Goal: Task Accomplishment & Management: Use online tool/utility

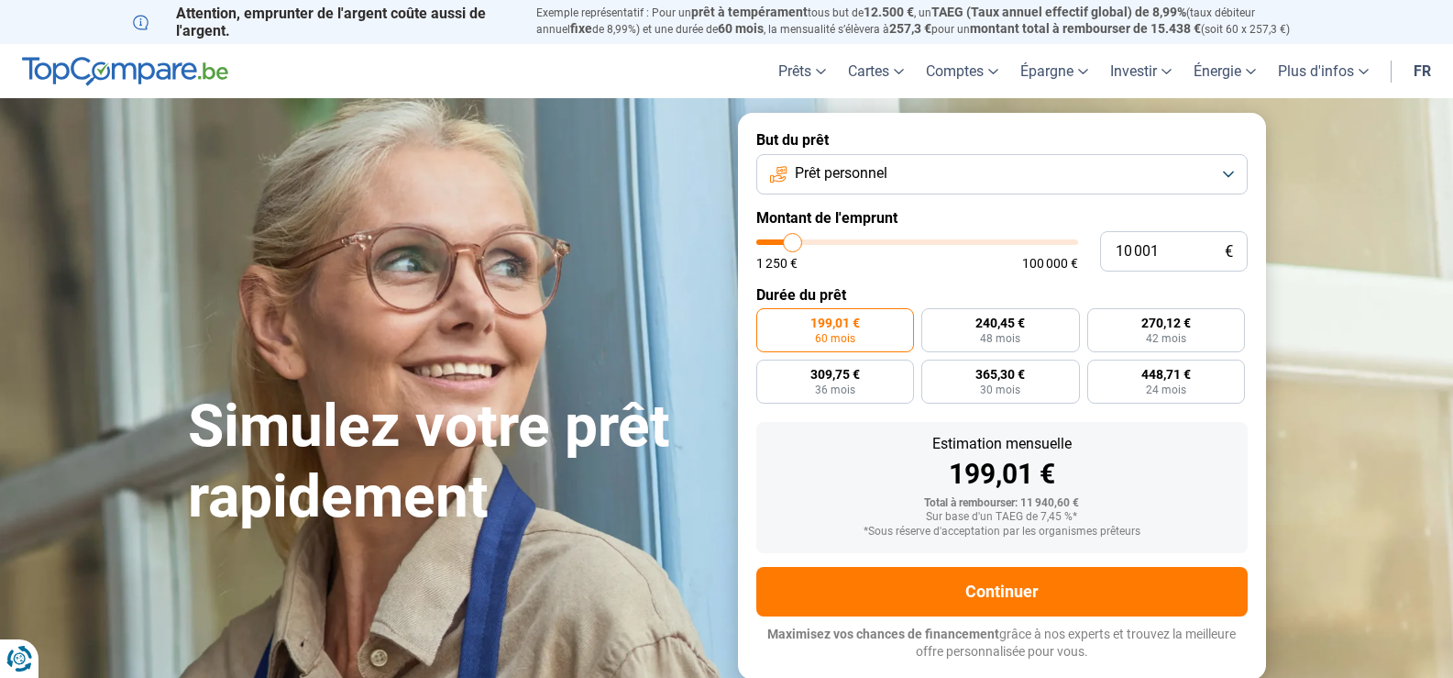
type input "15 750"
type input "15750"
type input "16 250"
type input "16250"
type input "16 500"
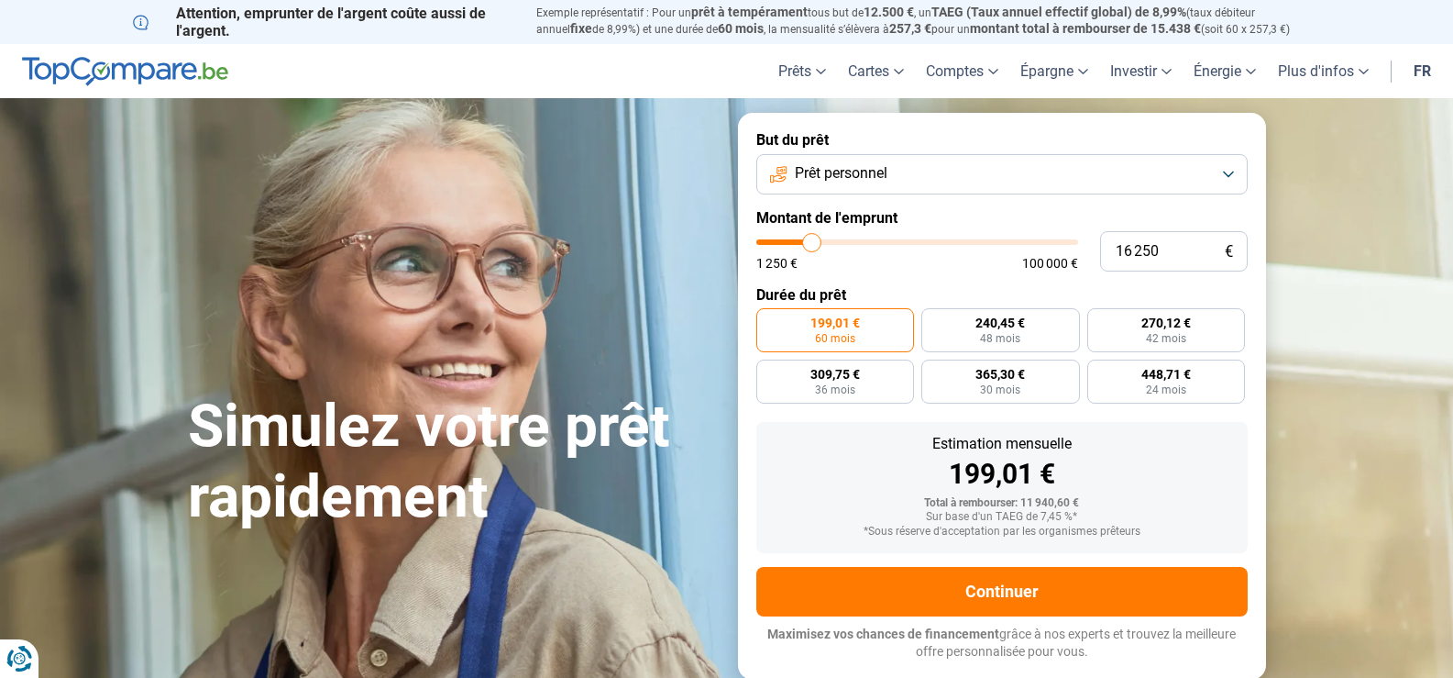
type input "16500"
type input "17 000"
type input "17000"
type input "17 250"
type input "17250"
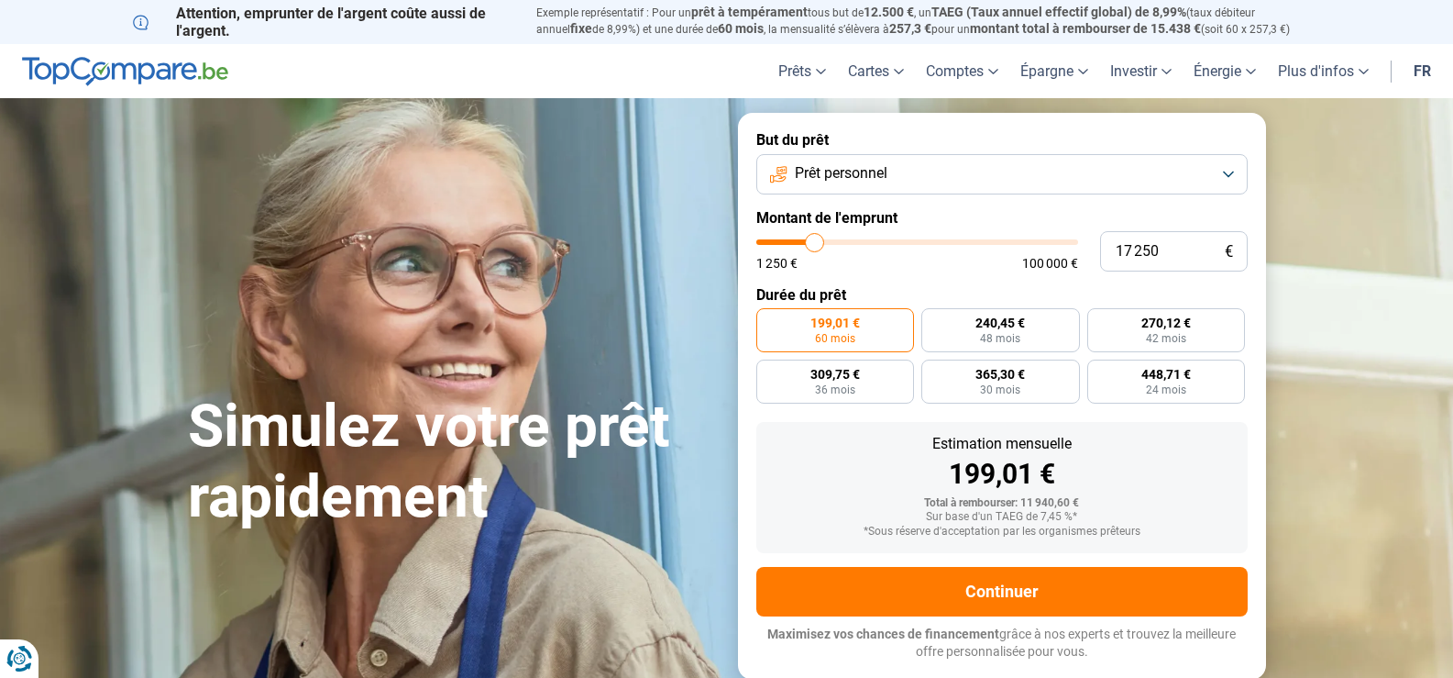
type input "17 500"
type input "17500"
type input "17 750"
type input "17750"
type input "18 500"
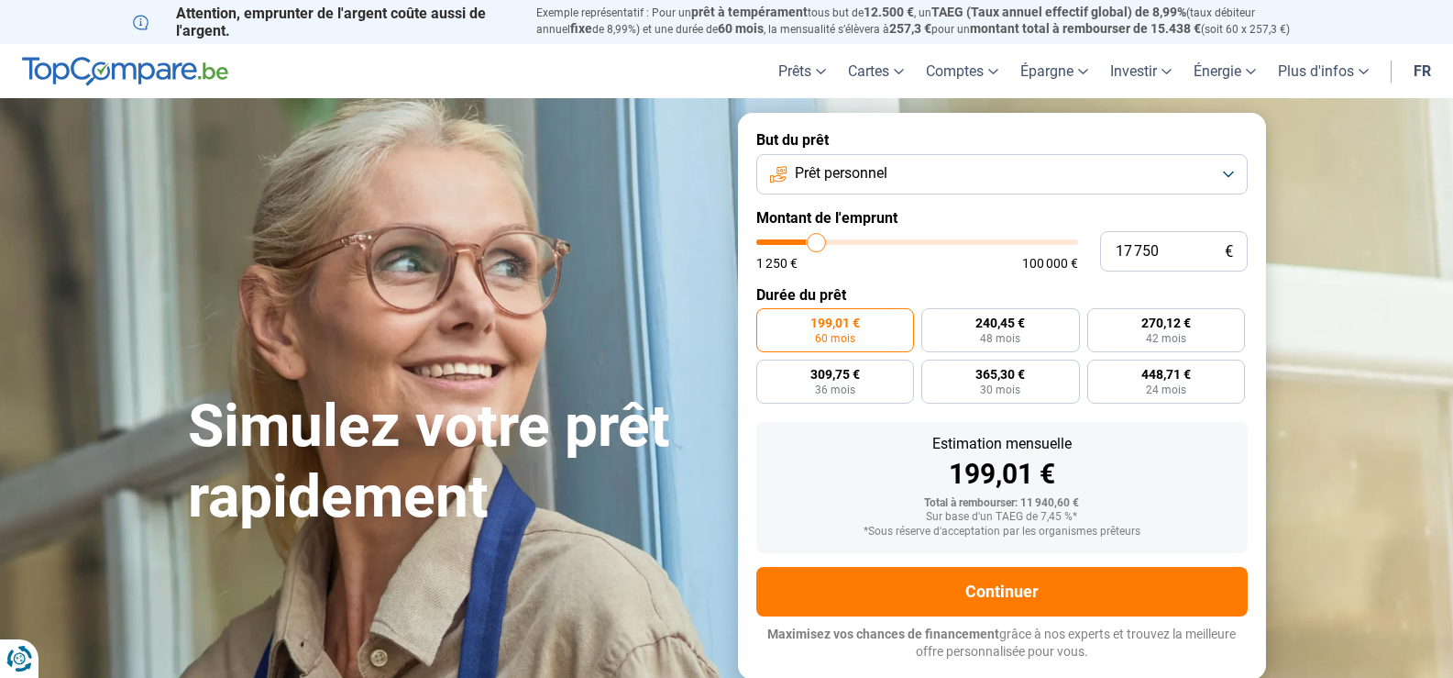
type input "18500"
type input "18 750"
type input "18750"
type input "19 000"
type input "19000"
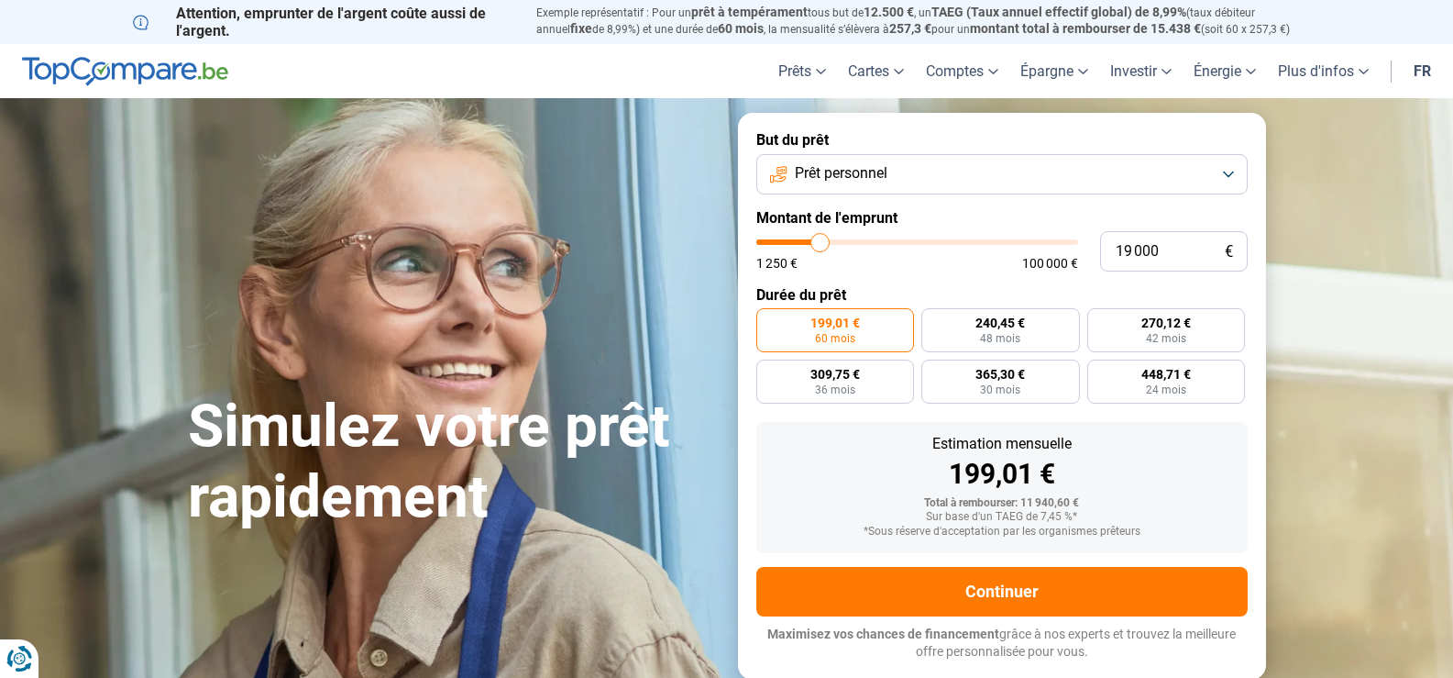
type input "19 250"
type input "19250"
type input "18 000"
type input "18000"
type input "17 750"
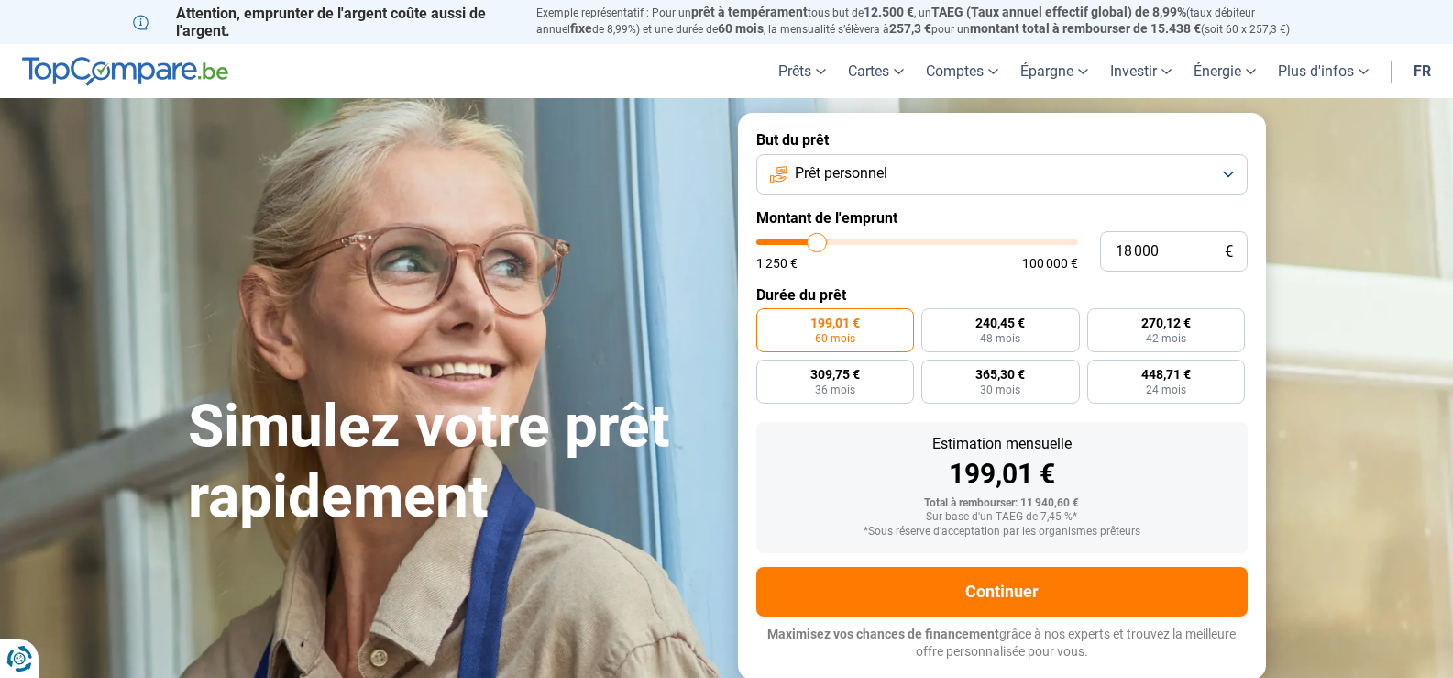
type input "17750"
type input "17 500"
type input "17500"
type input "17 250"
type input "17250"
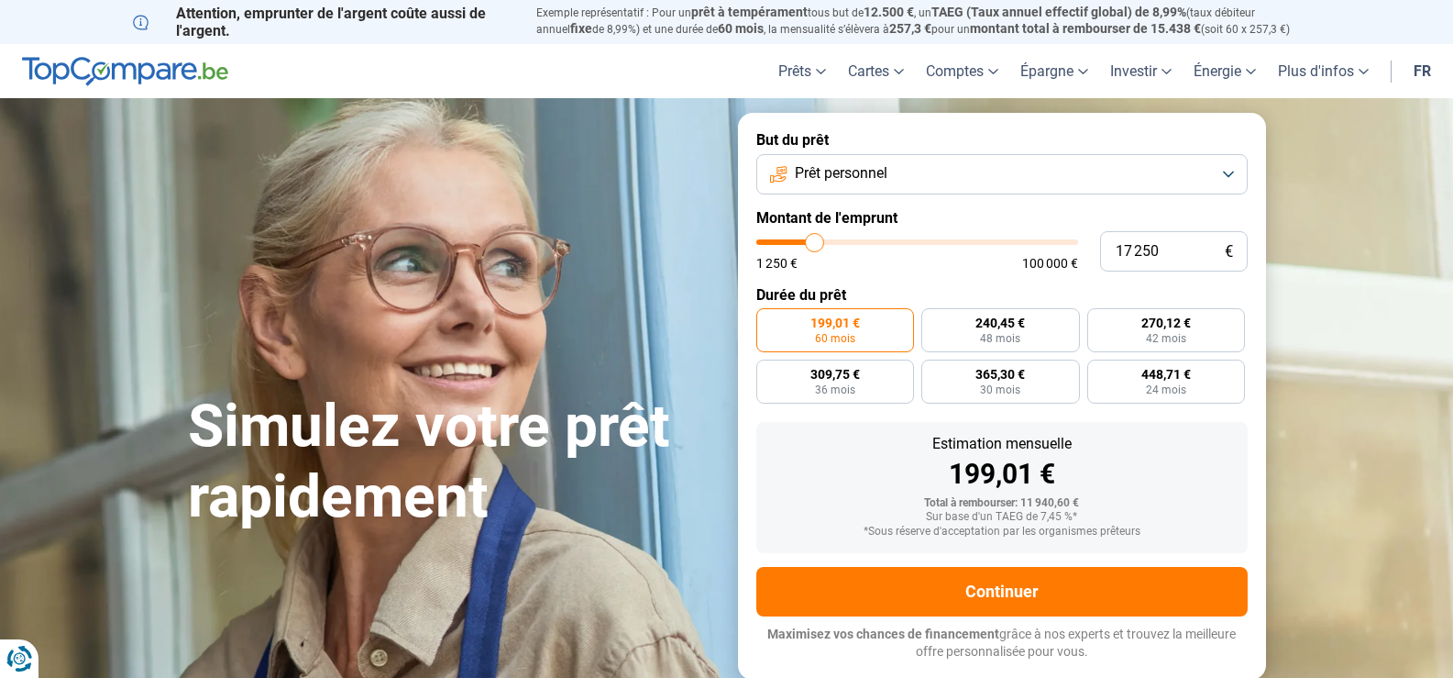
type input "17 000"
type input "17000"
type input "16 500"
drag, startPoint x: 794, startPoint y: 243, endPoint x: 928, endPoint y: 259, distance: 134.8
type input "16500"
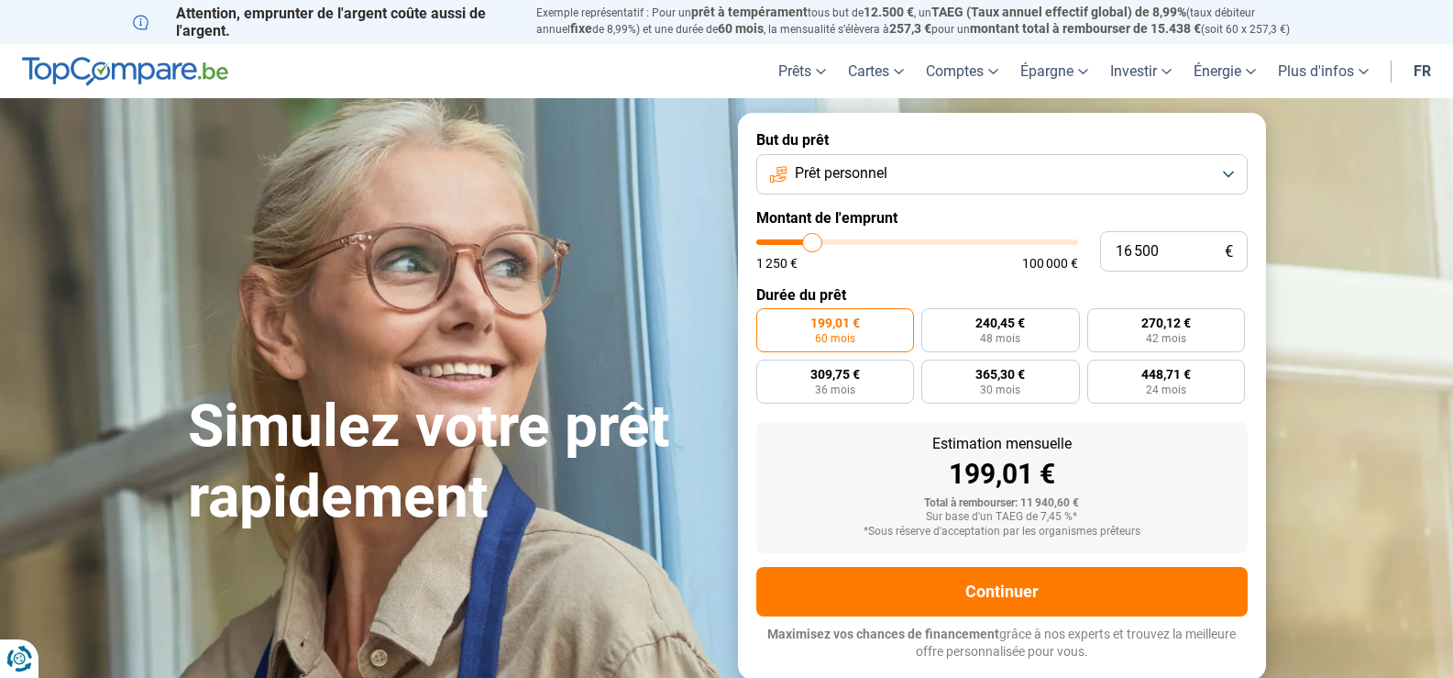
click at [813, 245] on input "range" at bounding box center [917, 242] width 322 height 6
radio input "false"
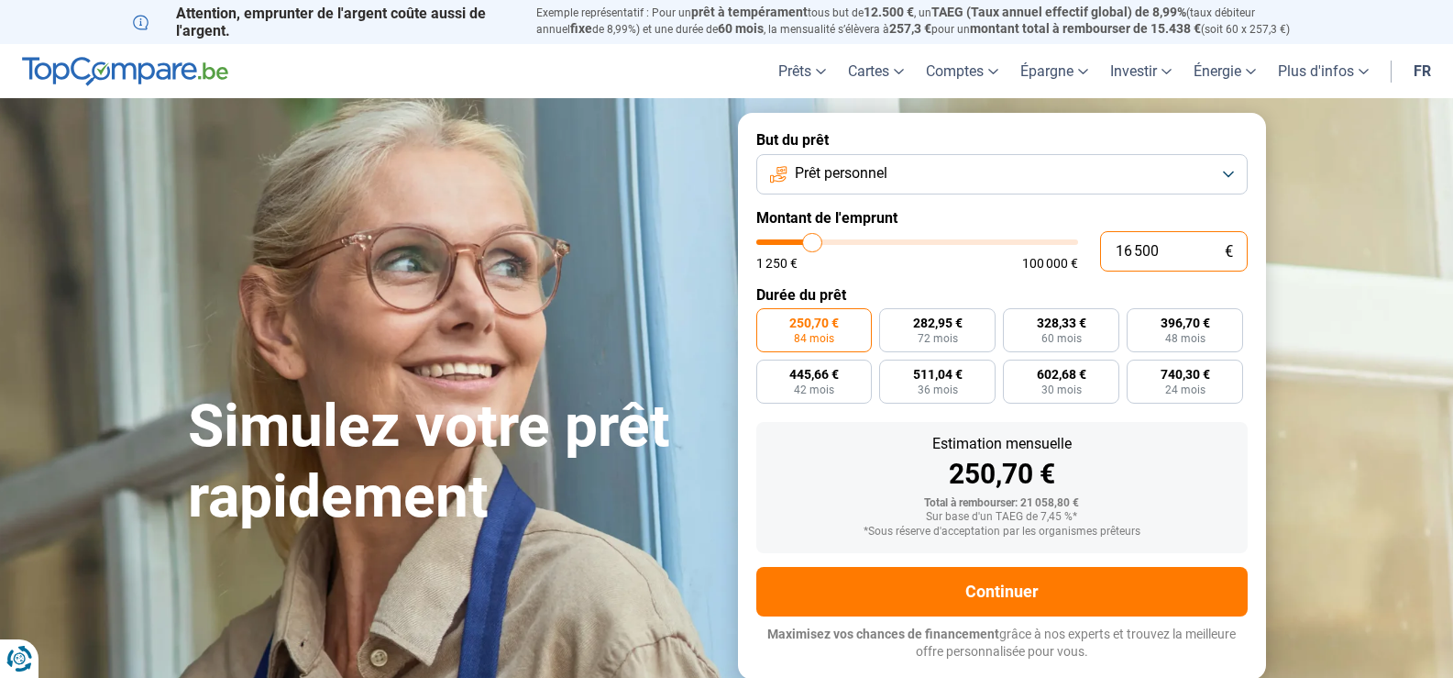
drag, startPoint x: 1175, startPoint y: 257, endPoint x: 1111, endPoint y: 256, distance: 64.2
click at [1111, 256] on input "16 500" at bounding box center [1174, 251] width 148 height 40
type input "1"
type input "1250"
type input "15"
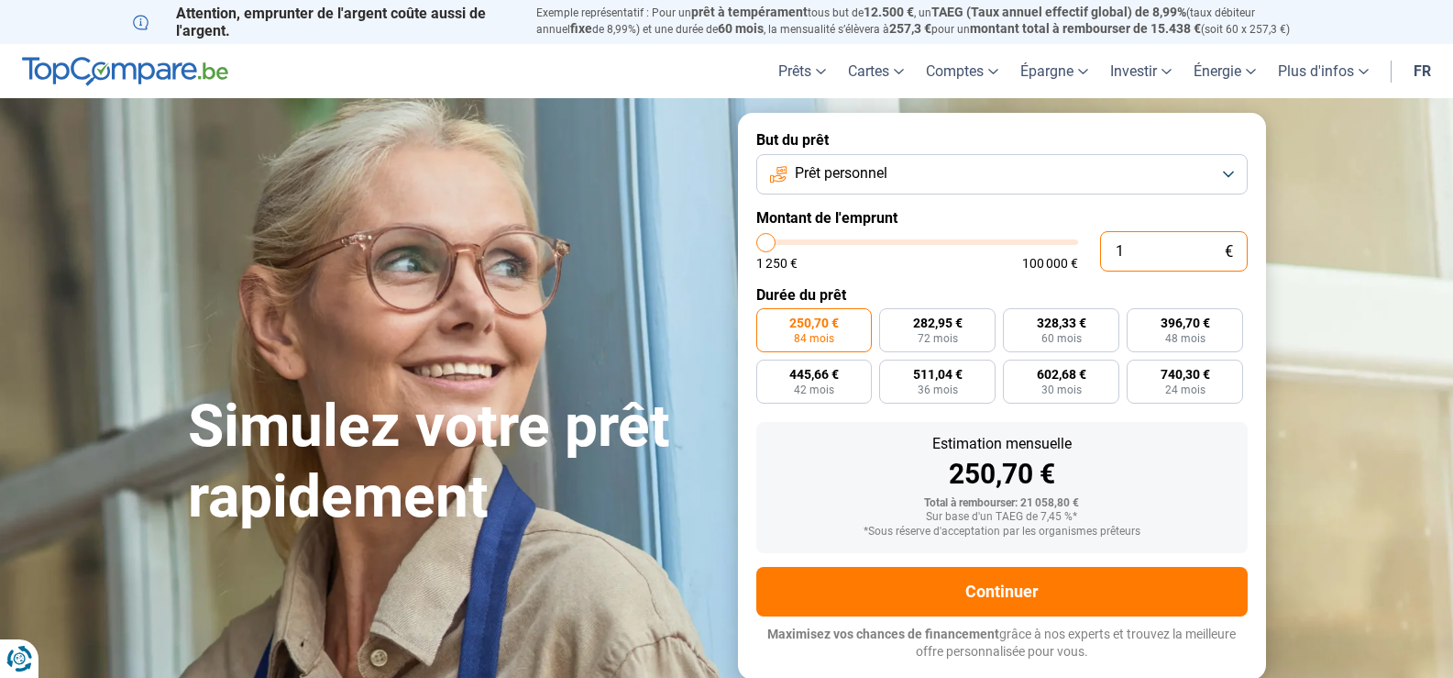
type input "1250"
type input "150"
type input "1250"
type input "1 500"
type input "1500"
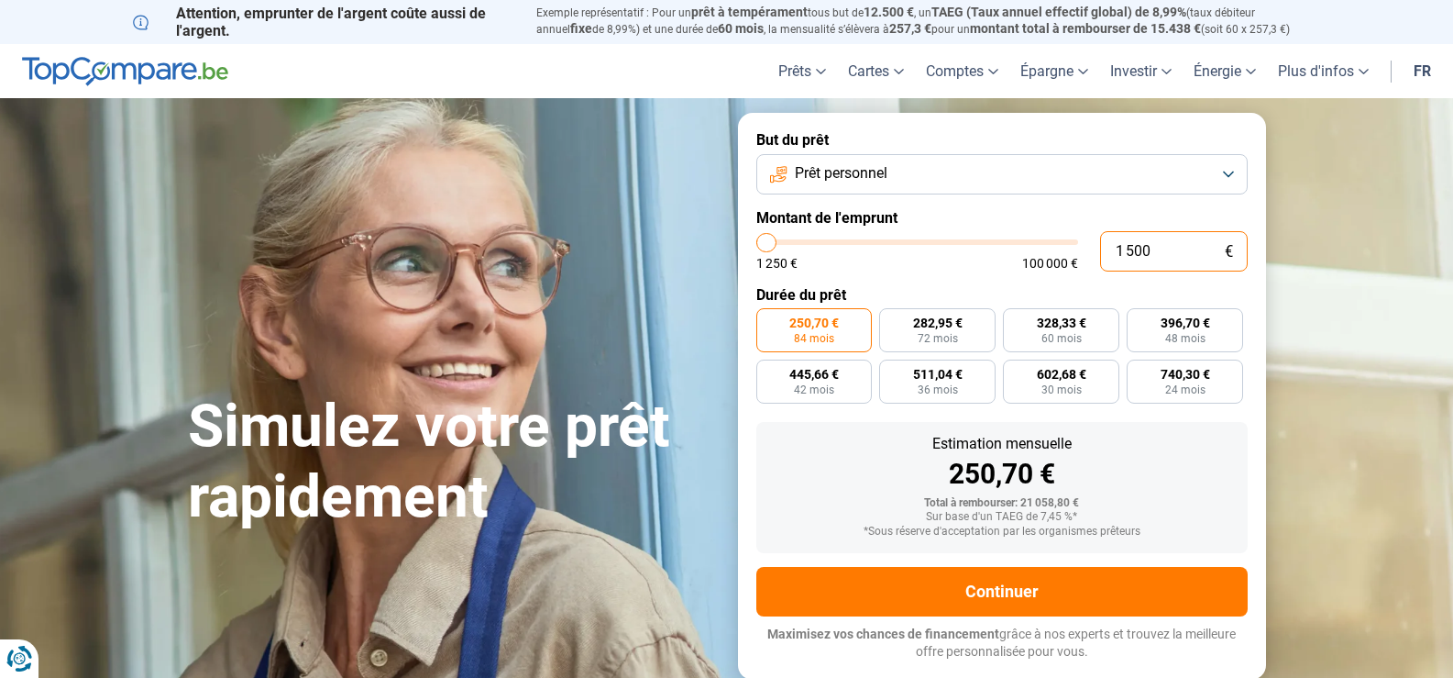
type input "15 001"
type input "15000"
type input "15 001"
click at [812, 242] on input "range" at bounding box center [917, 242] width 322 height 6
type input "15000"
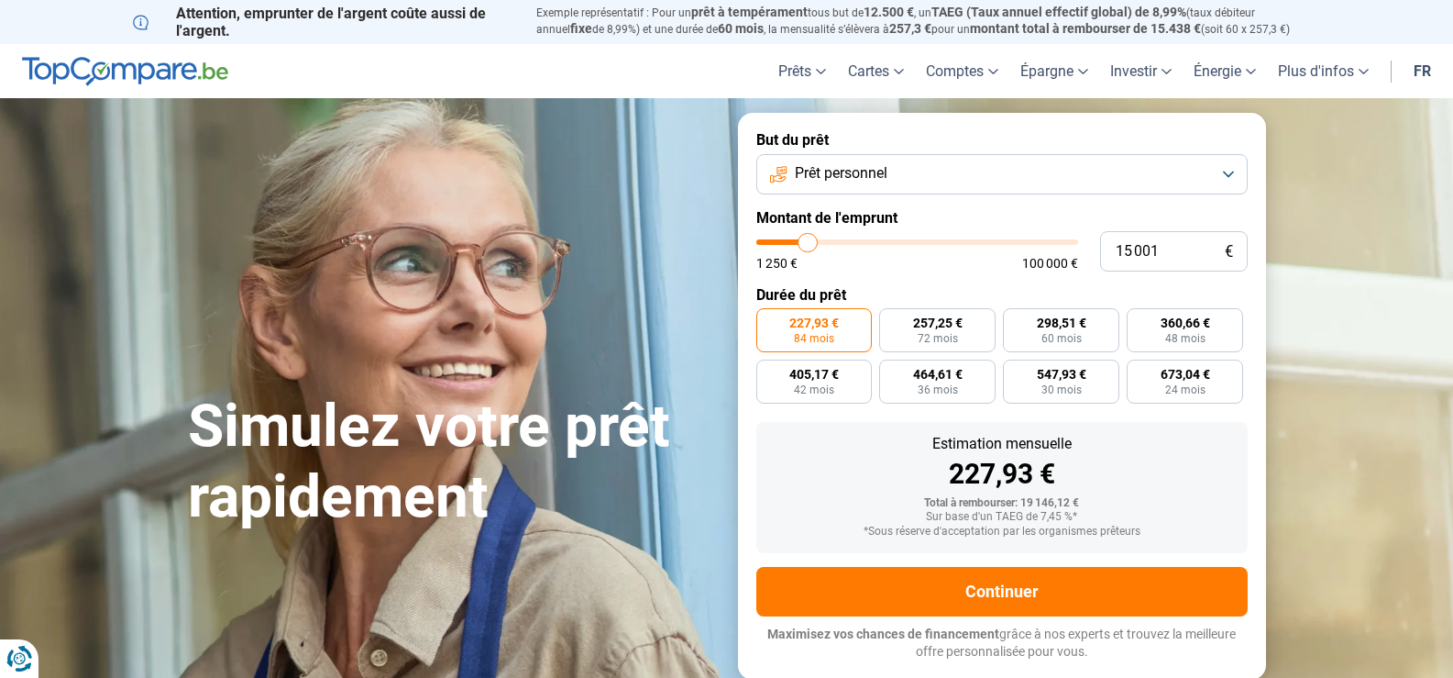
radio input "true"
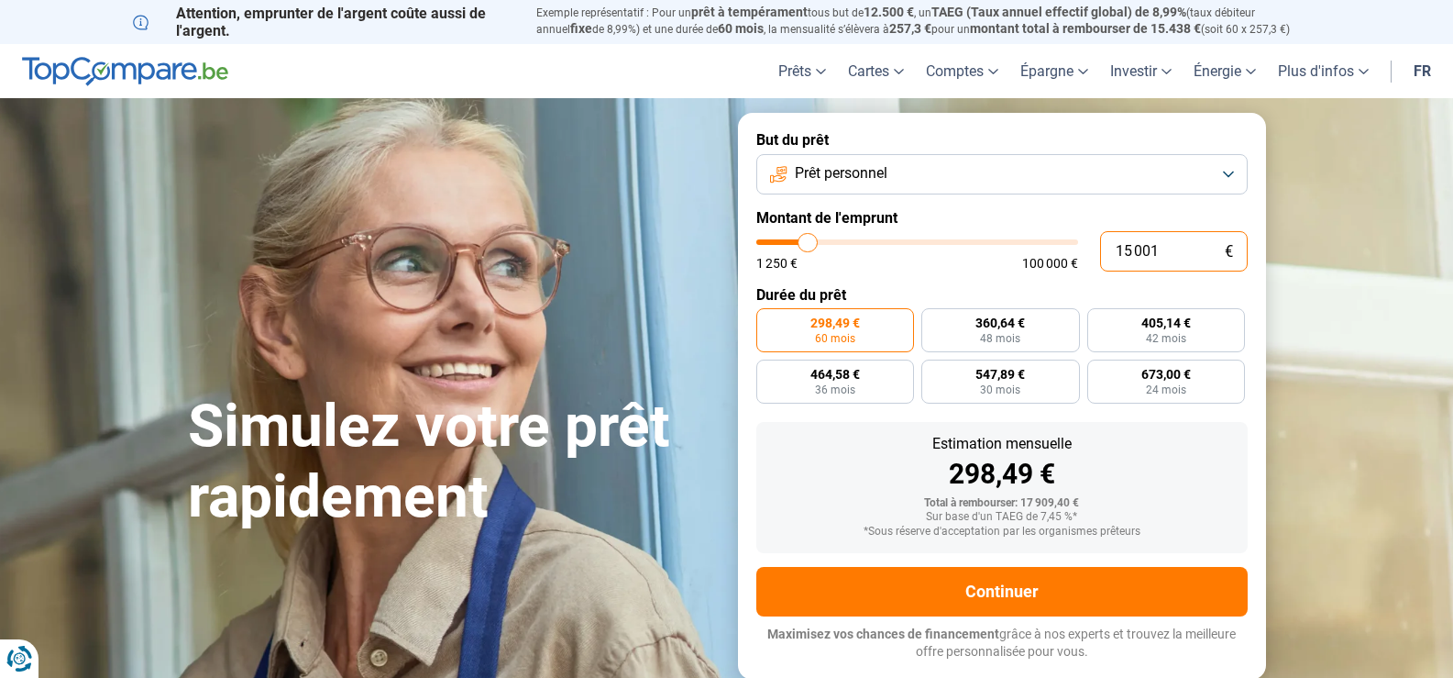
click at [1185, 253] on input "15 001" at bounding box center [1174, 251] width 148 height 40
type input "15000"
radio input "false"
click at [810, 239] on input "range" at bounding box center [917, 242] width 322 height 6
type input "15000"
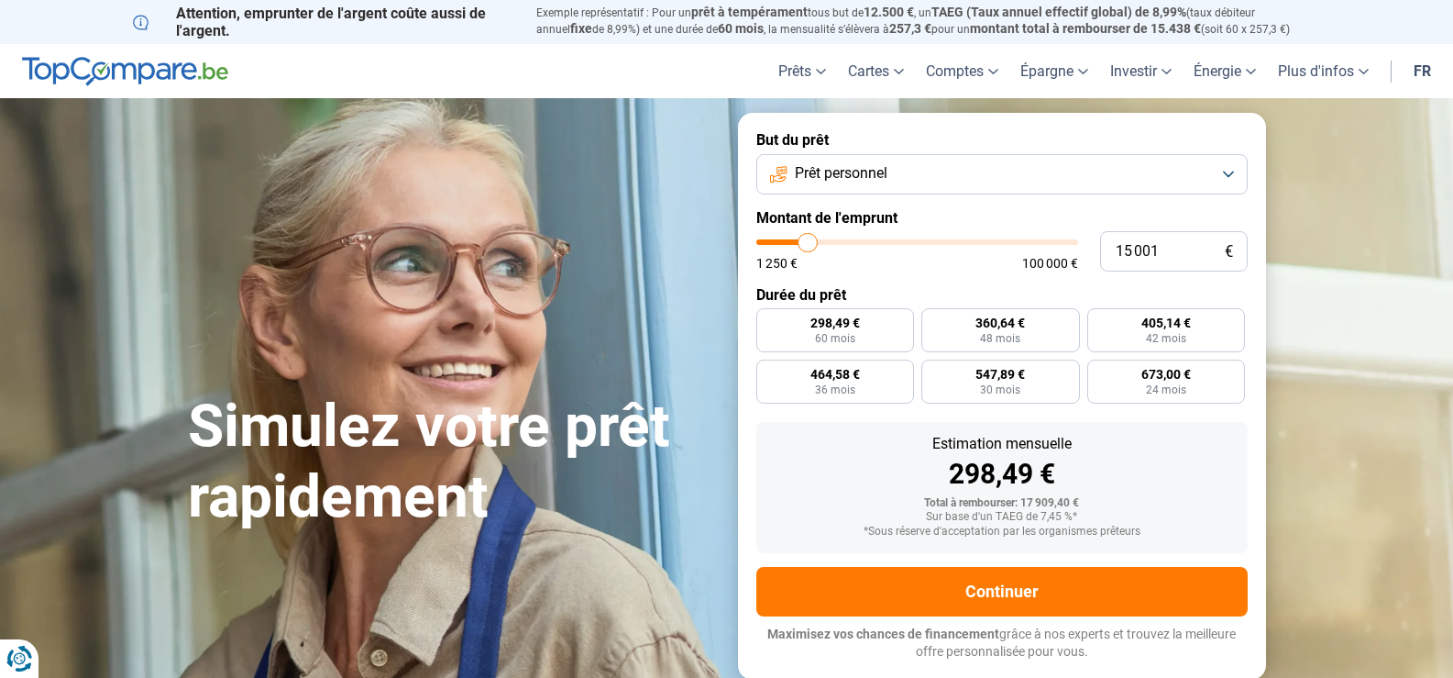
radio input "true"
click at [810, 239] on input "range" at bounding box center [917, 242] width 322 height 6
type input "16 500"
type input "16500"
type input "17 750"
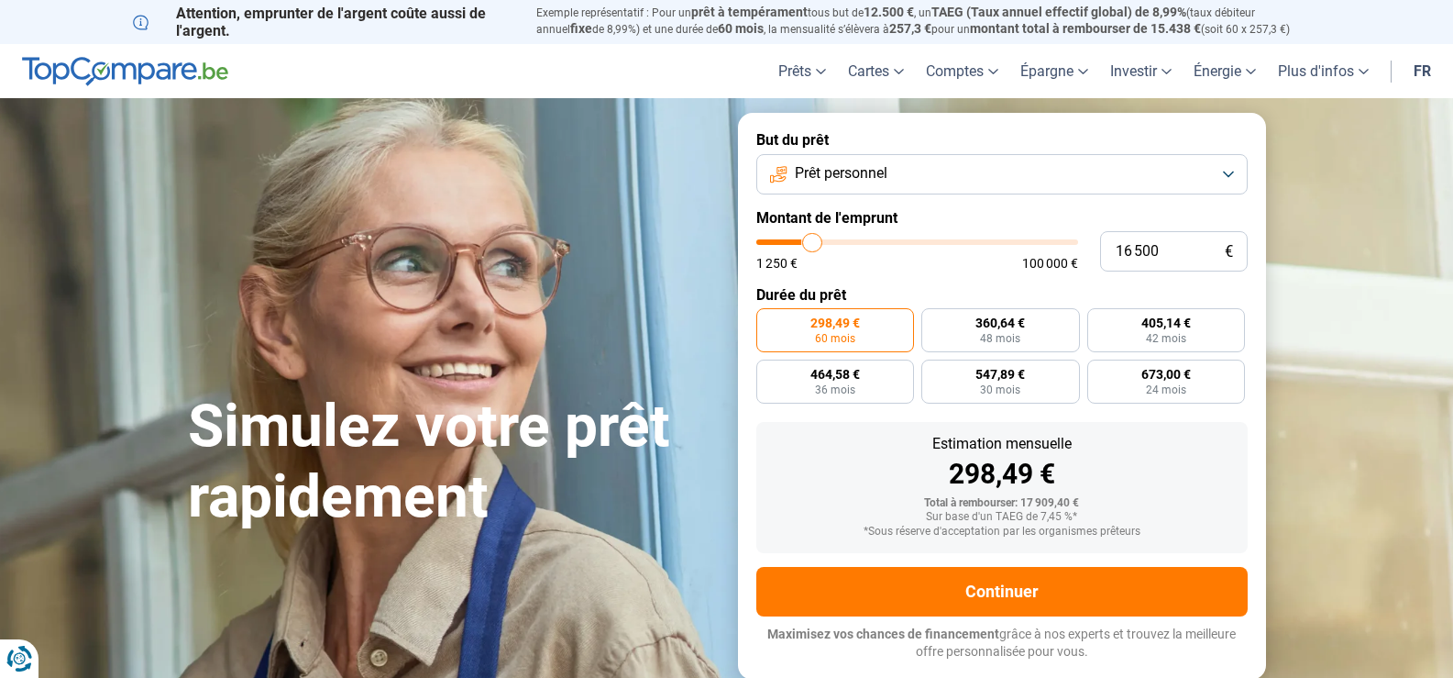
type input "17750"
type input "19 000"
type input "19000"
type input "20 000"
type input "20000"
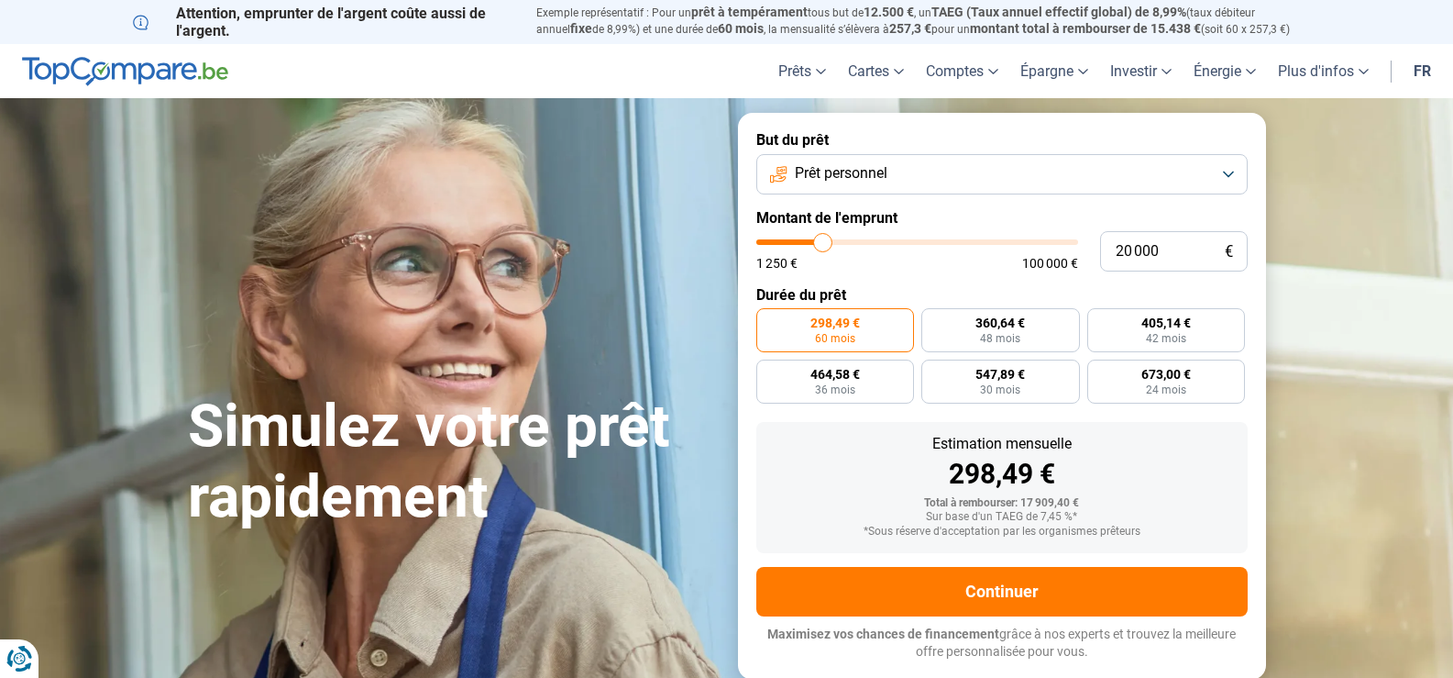
type input "19 750"
type input "19750"
type input "19 250"
type input "19250"
type input "19 000"
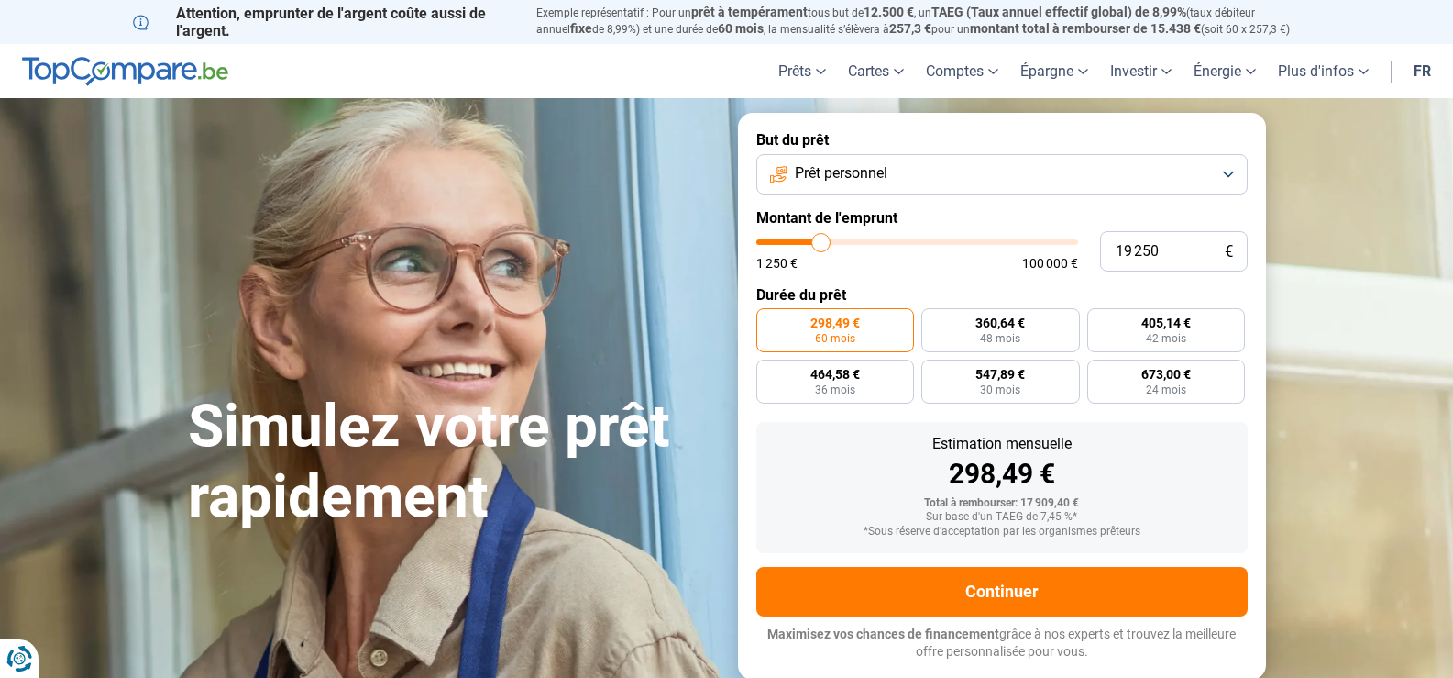
type input "19000"
type input "18 750"
drag, startPoint x: 810, startPoint y: 239, endPoint x: 820, endPoint y: 239, distance: 10.1
type input "18750"
click at [820, 239] on input "range" at bounding box center [917, 242] width 322 height 6
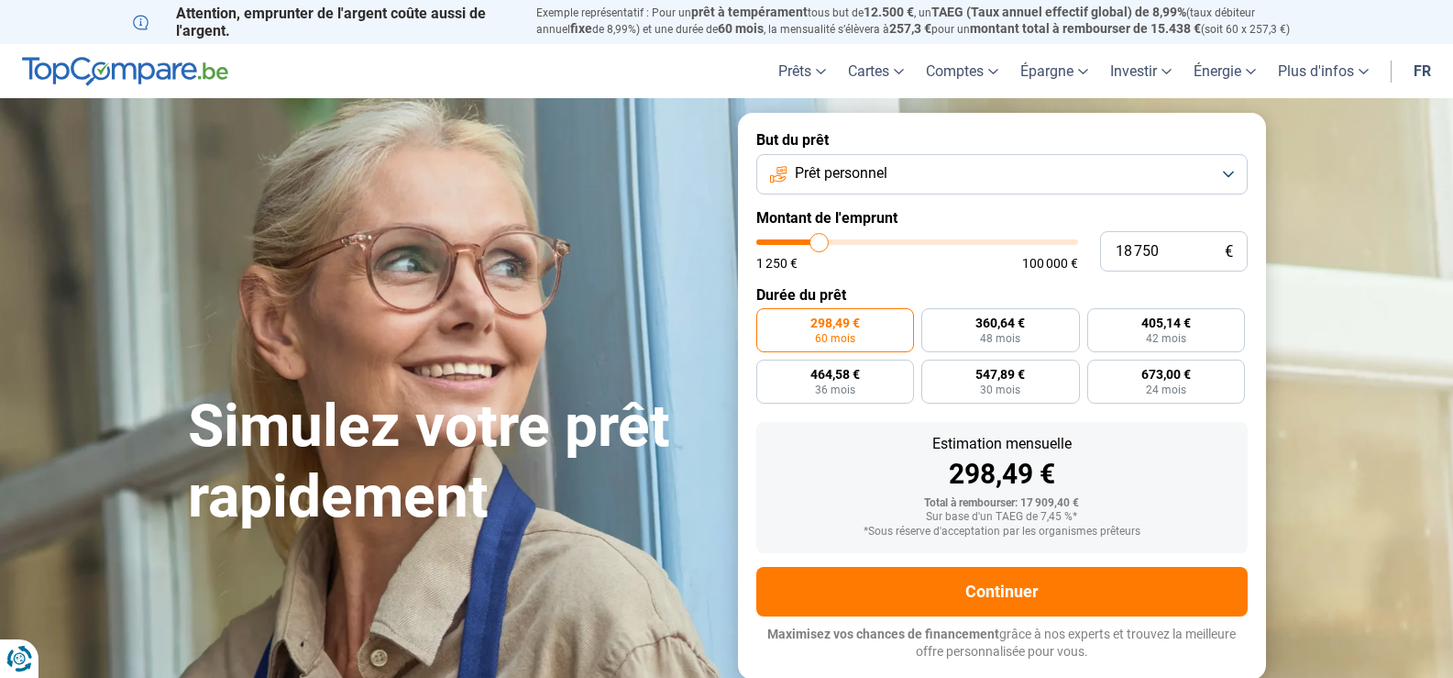
radio input "false"
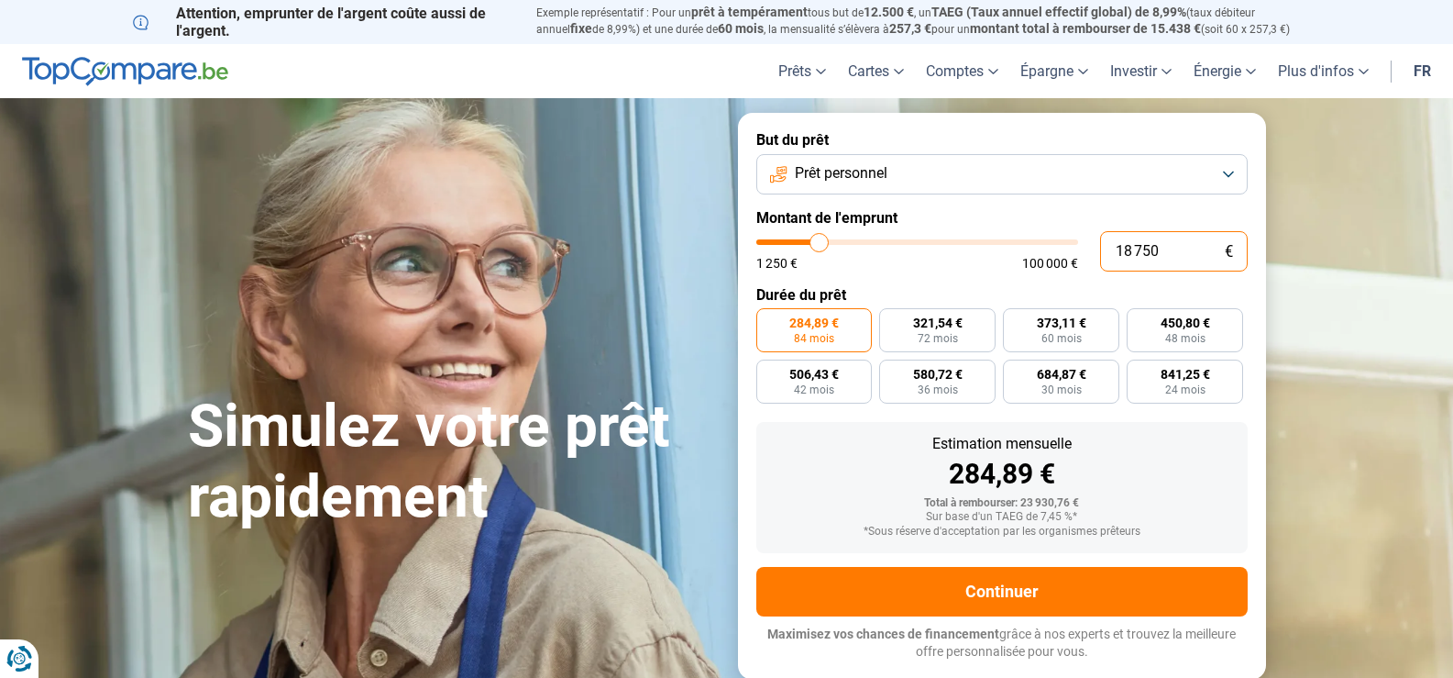
drag, startPoint x: 1185, startPoint y: 249, endPoint x: 1112, endPoint y: 252, distance: 72.5
click at [1112, 252] on input "18 750" at bounding box center [1174, 251] width 148 height 40
type input "1"
type input "1250"
type input "15"
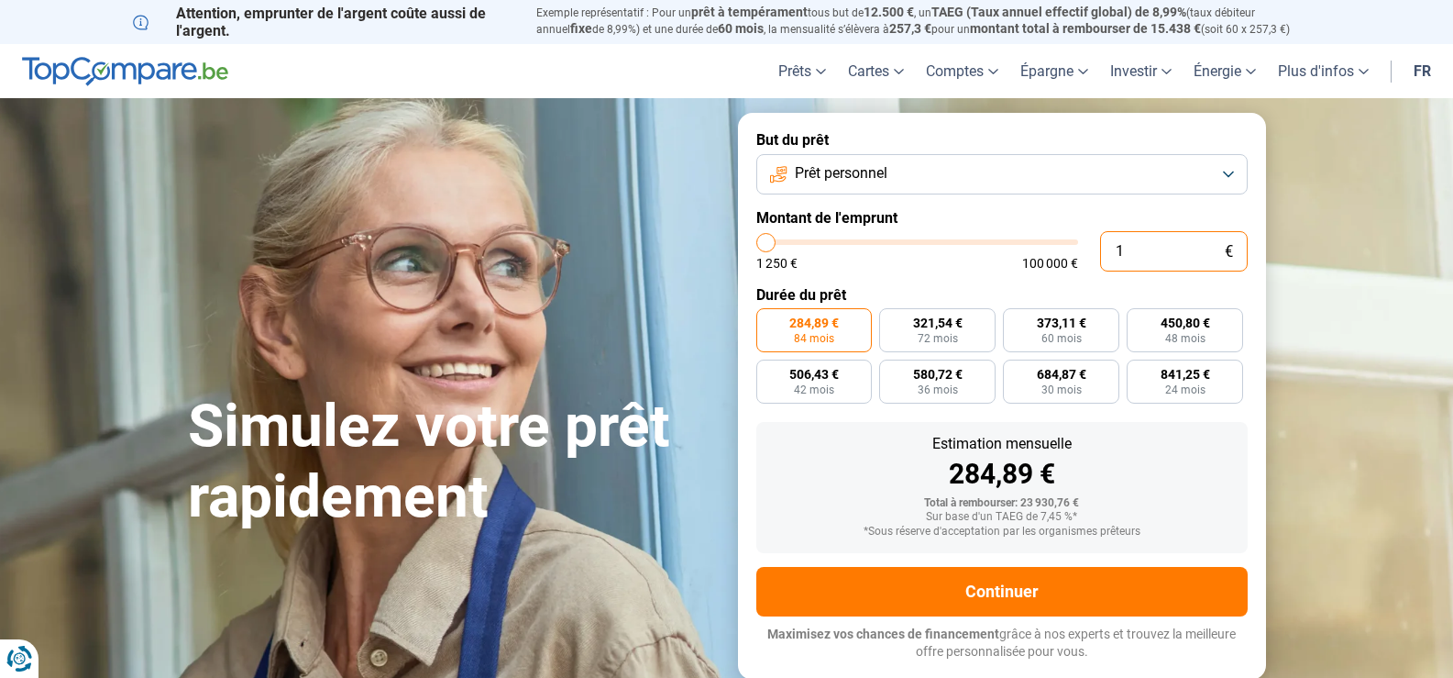
type input "1250"
type input "150"
type input "1250"
type input "1 500"
type input "1500"
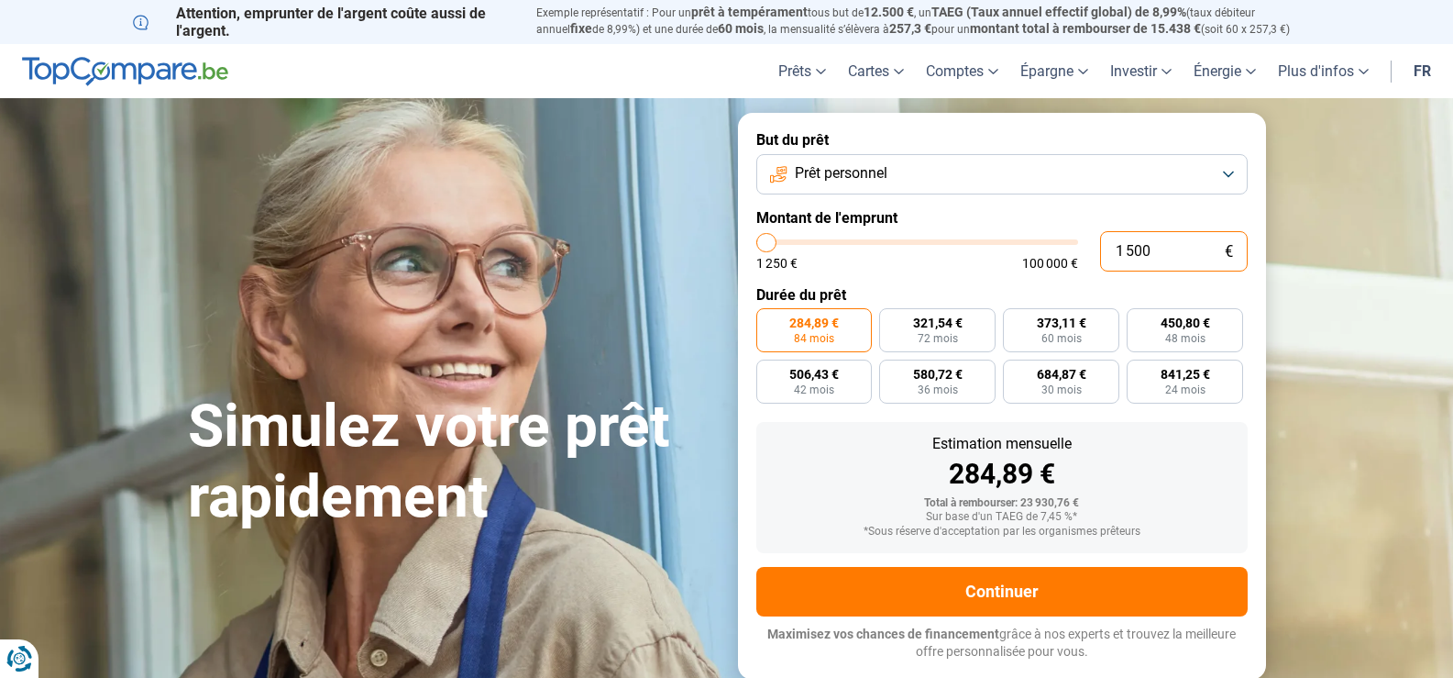
type input "15 001"
type input "15000"
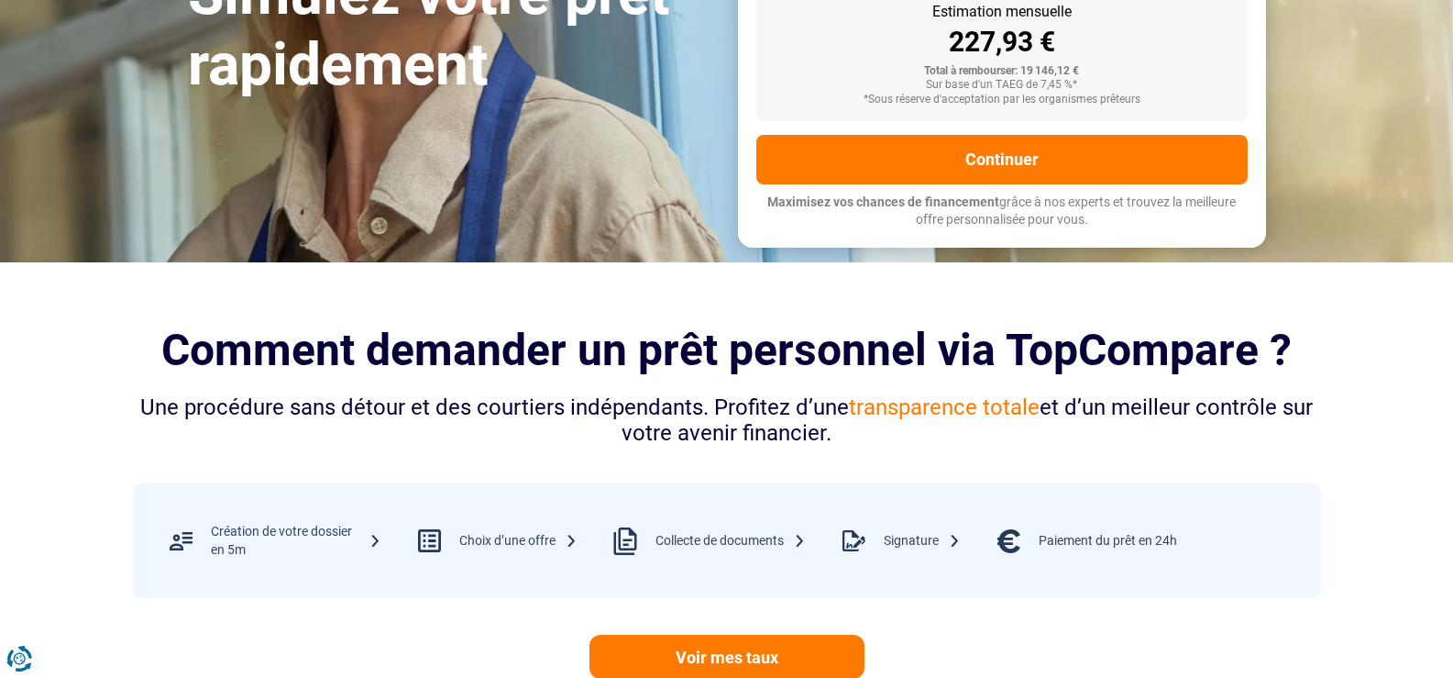
scroll to position [92, 0]
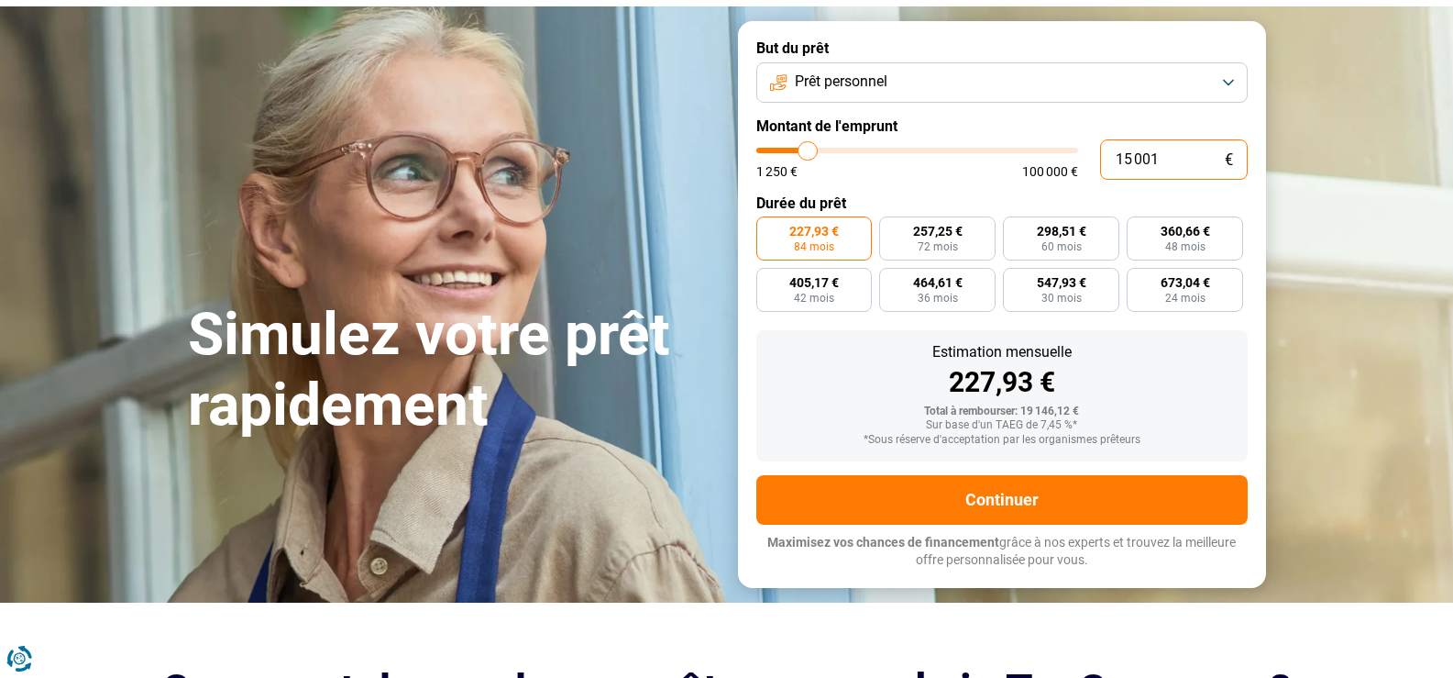
type input "15 001"
click at [1228, 79] on button "Prêt personnel" at bounding box center [1001, 82] width 491 height 40
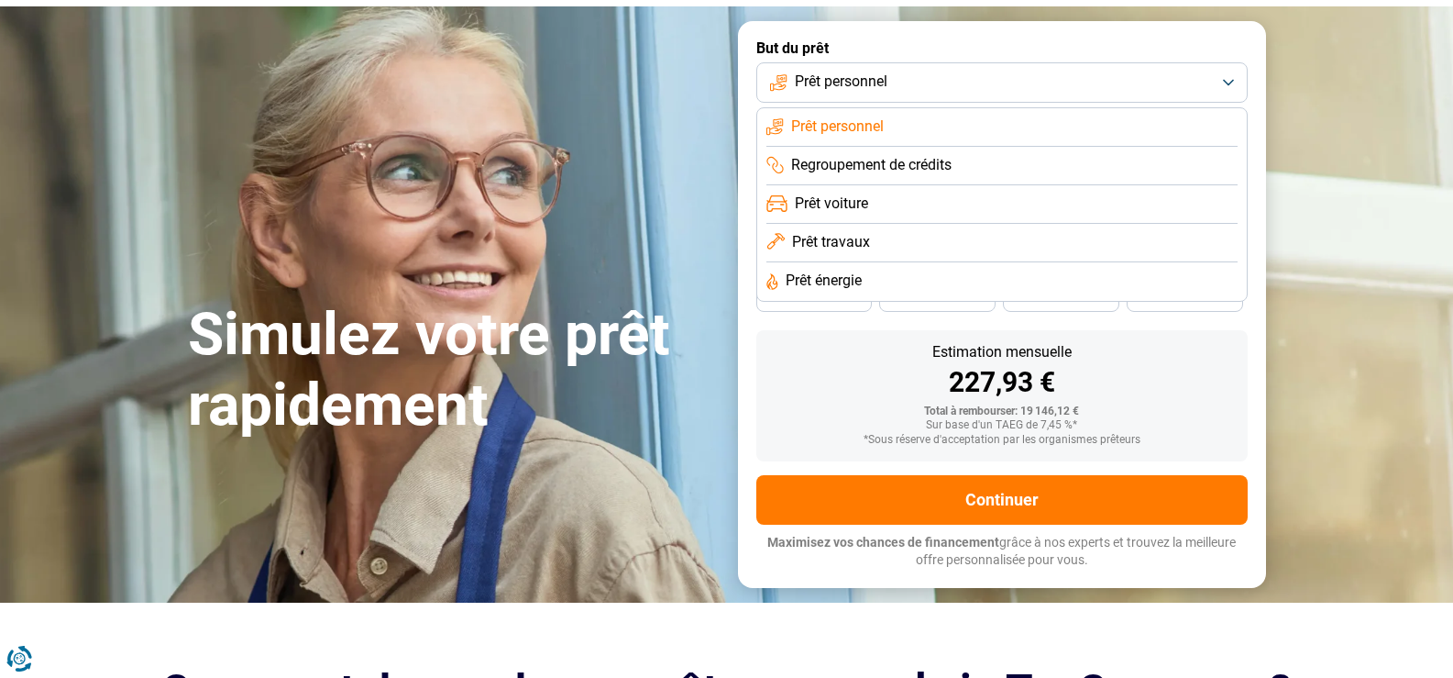
click at [1228, 79] on button "Prêt personnel" at bounding box center [1001, 82] width 491 height 40
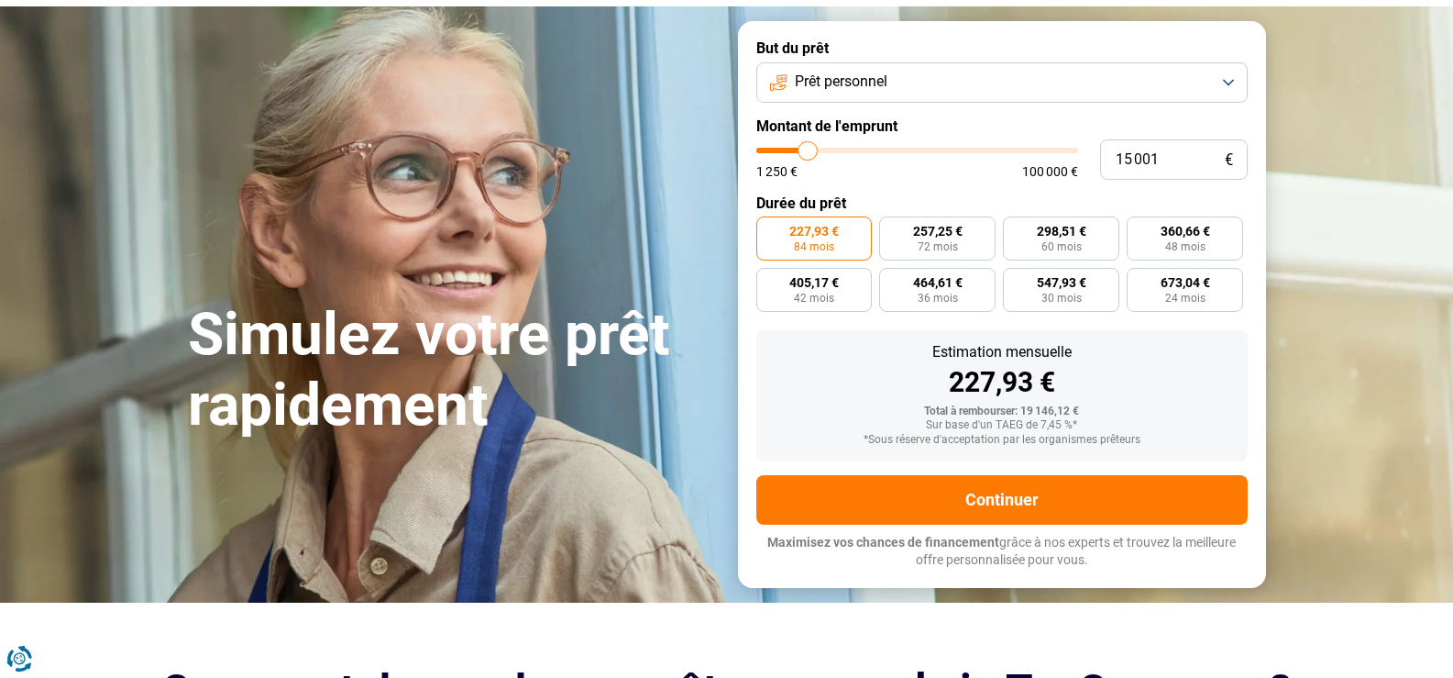
click at [809, 149] on input "range" at bounding box center [917, 151] width 322 height 6
type input "15000"
radio input "true"
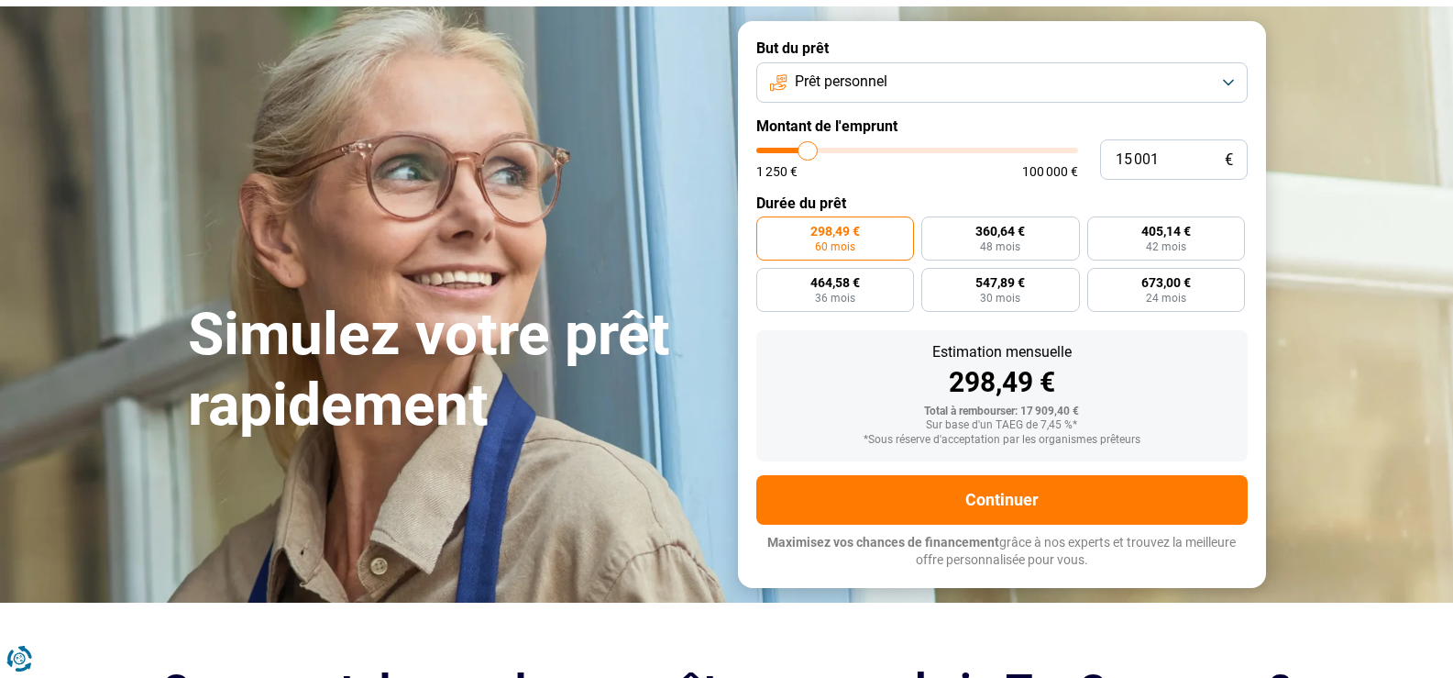
scroll to position [0, 0]
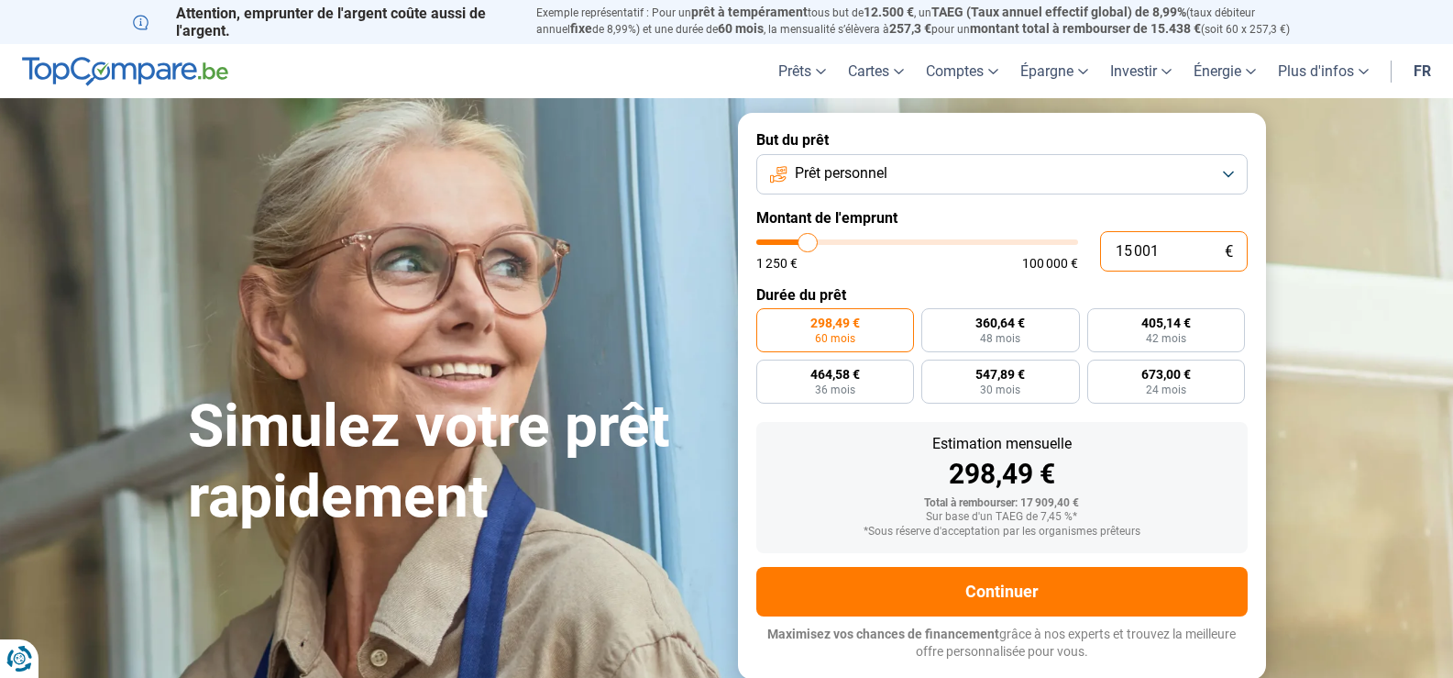
drag, startPoint x: 1157, startPoint y: 246, endPoint x: 1113, endPoint y: 257, distance: 45.4
click at [1113, 257] on input "15 001" at bounding box center [1174, 251] width 148 height 40
type input "2"
type input "1250"
type input "20"
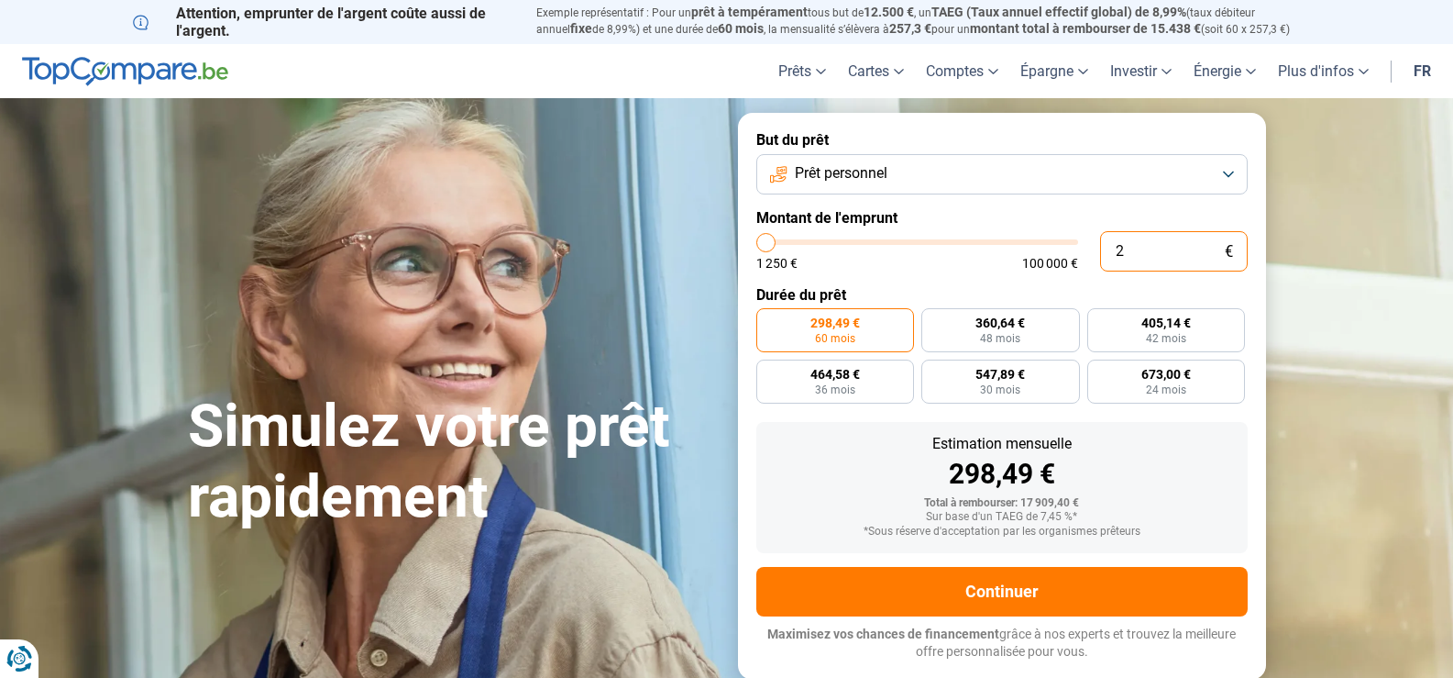
type input "1250"
type input "200"
type input "1250"
type input "2 000"
type input "2000"
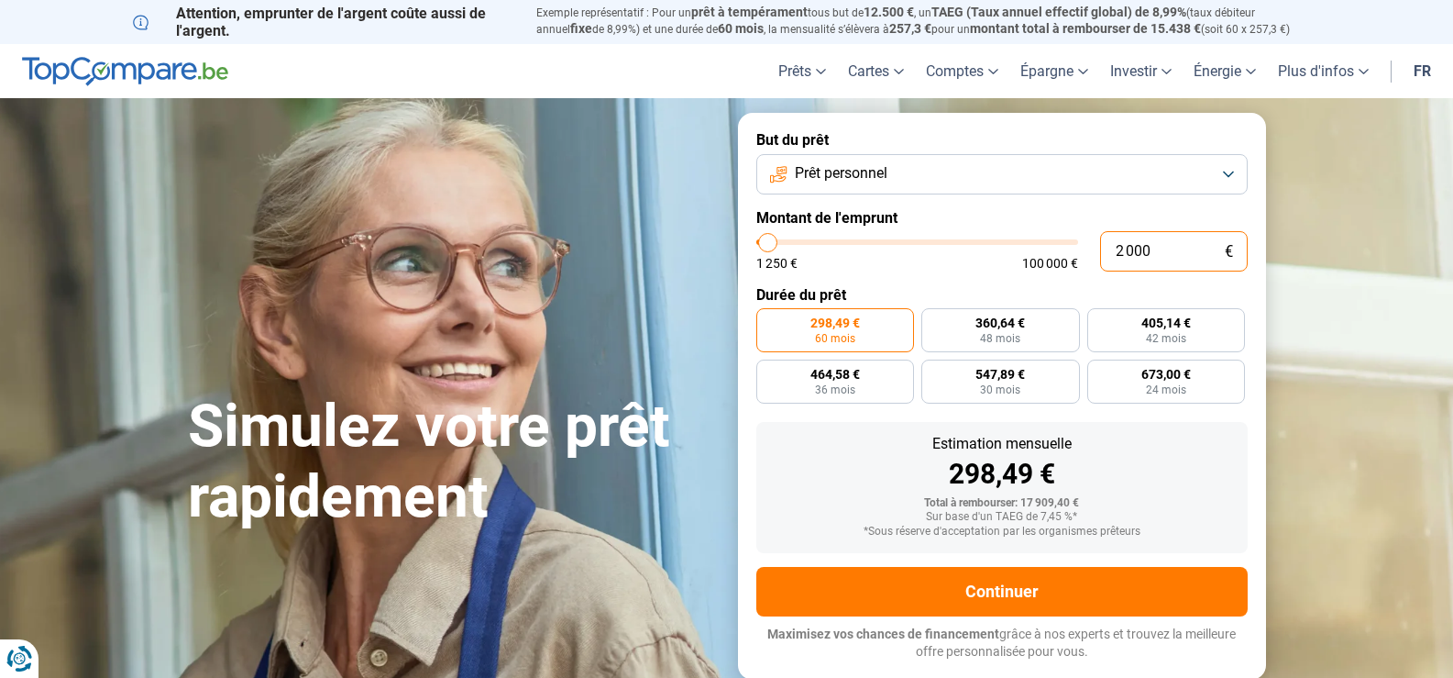
type input "20 000"
type input "20000"
type input "200 001"
type input "100000"
type input "100 000"
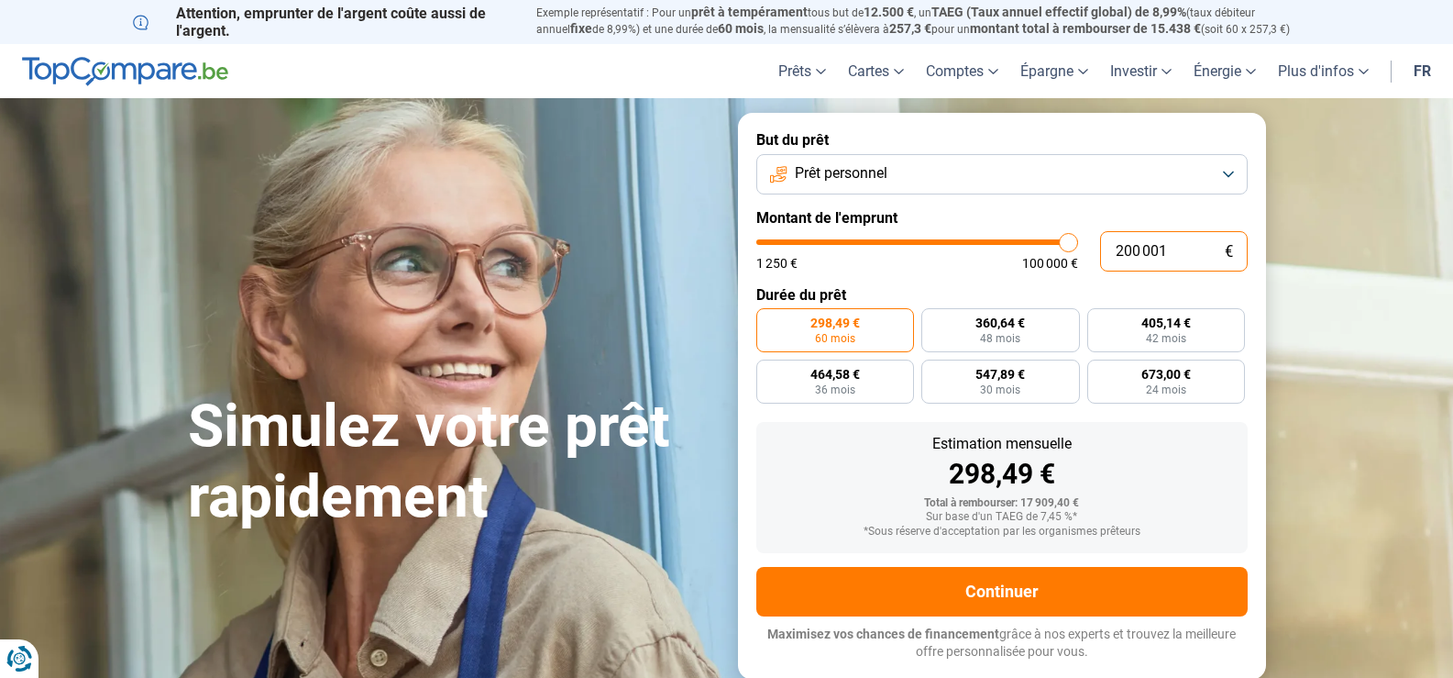
type input "100000"
radio input "false"
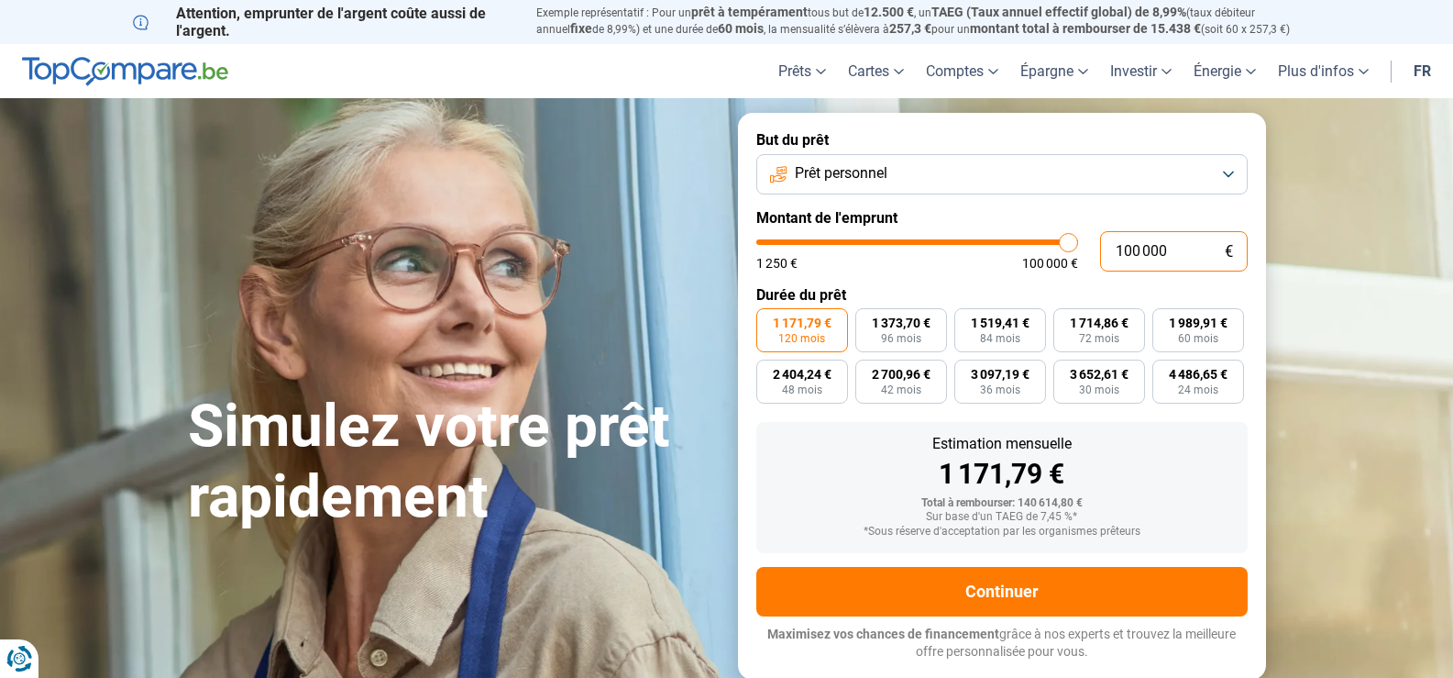
type input "10 000"
type input "10000"
type input "1 000"
type input "1250"
type input "100"
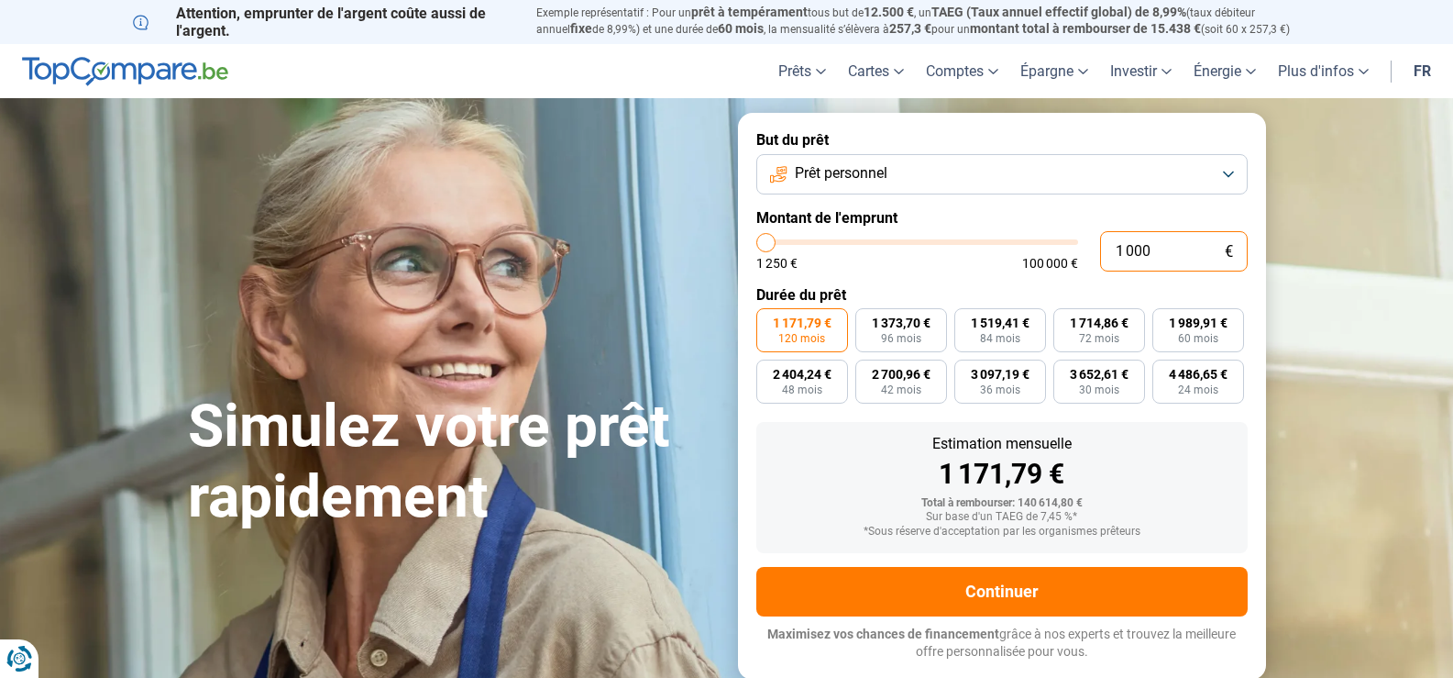
type input "1250"
type input "10"
type input "1250"
type input "1"
type input "1250"
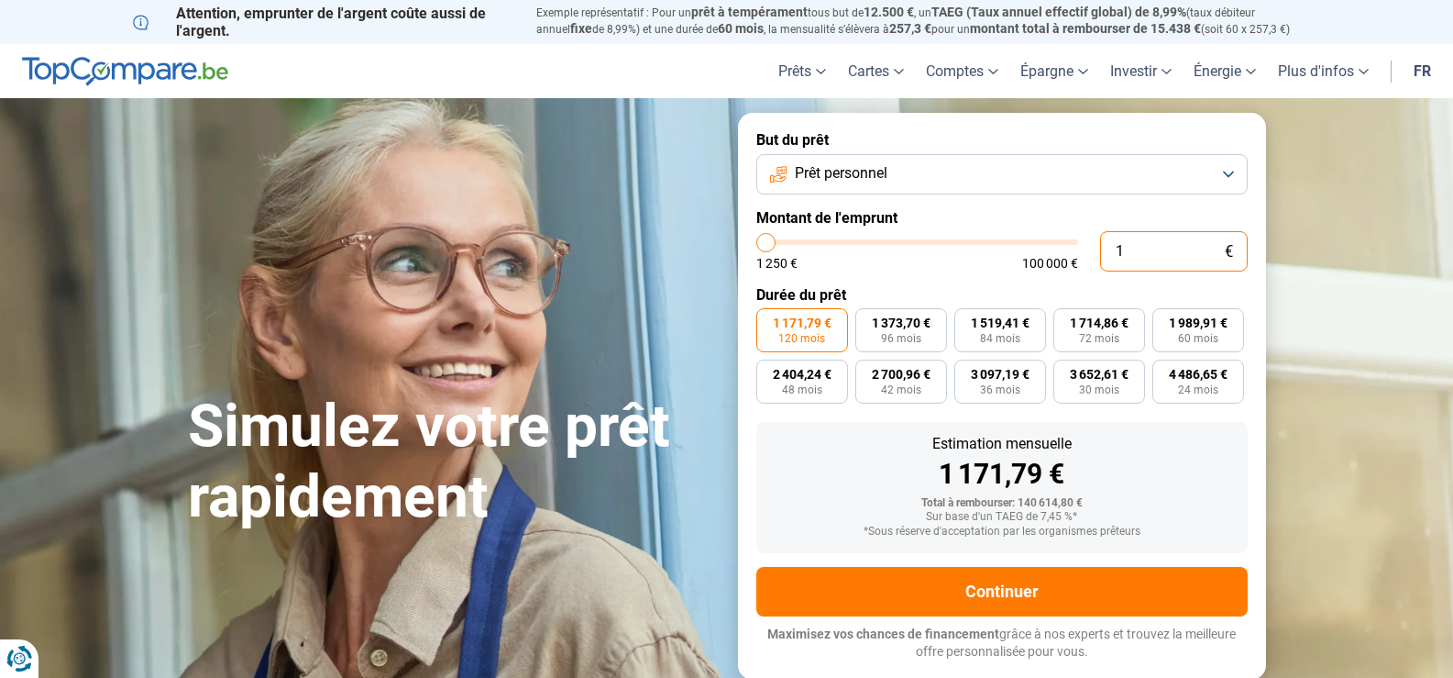
type input "0"
type input "1250"
type input "2"
type input "1250"
type input "20"
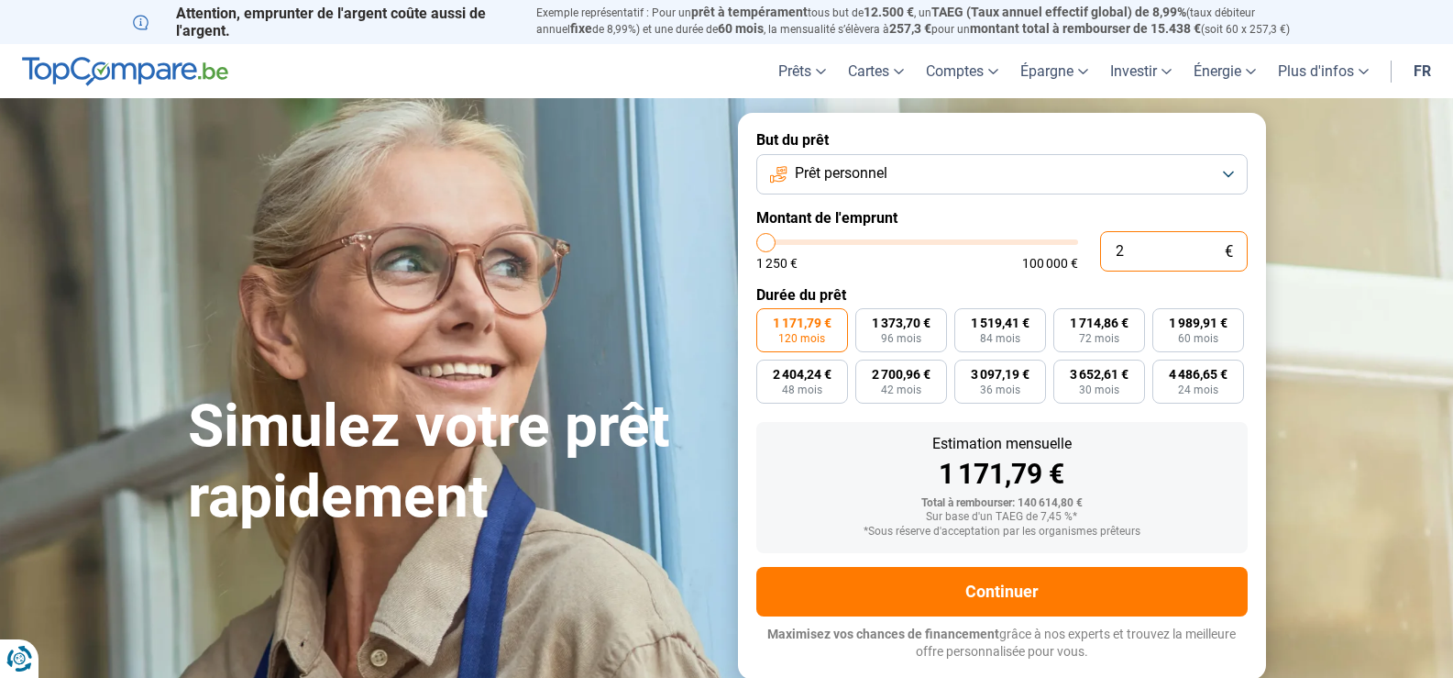
type input "1250"
type input "200"
type input "1250"
type input "2 000"
type input "2000"
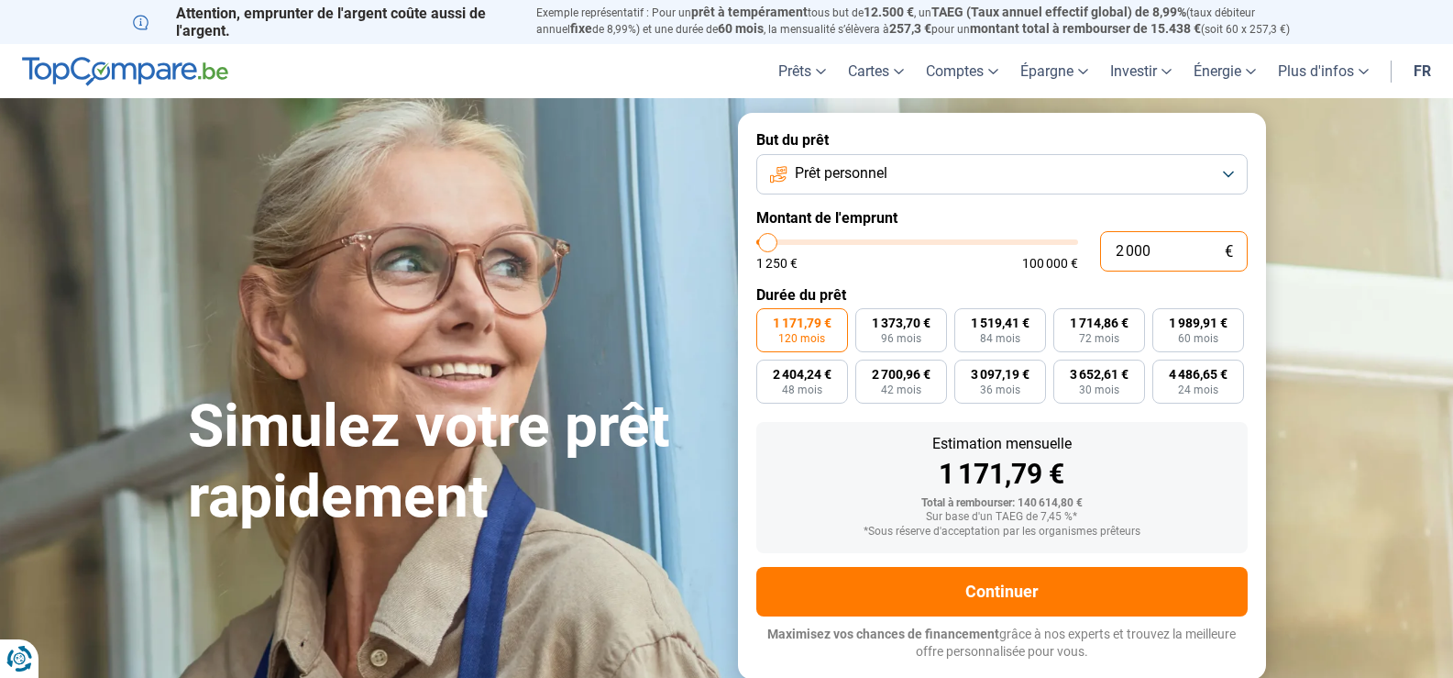
type input "20 001"
type input "20000"
type input "20 001"
click at [469, 272] on div "Simulez votre prêt rapidement" at bounding box center [452, 395] width 550 height 273
